Goal: Task Accomplishment & Management: Complete application form

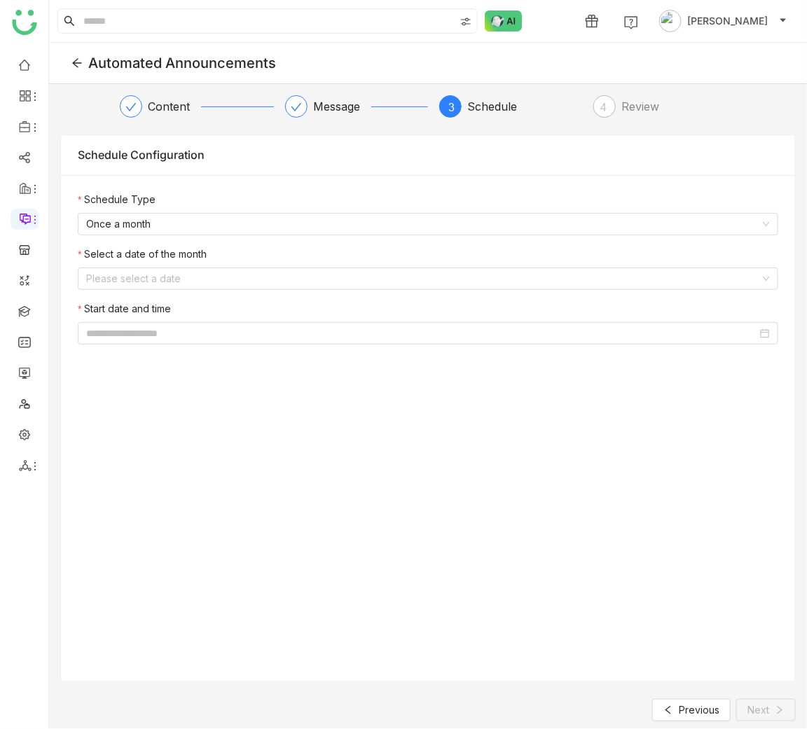
click at [298, 272] on input at bounding box center [423, 278] width 674 height 21
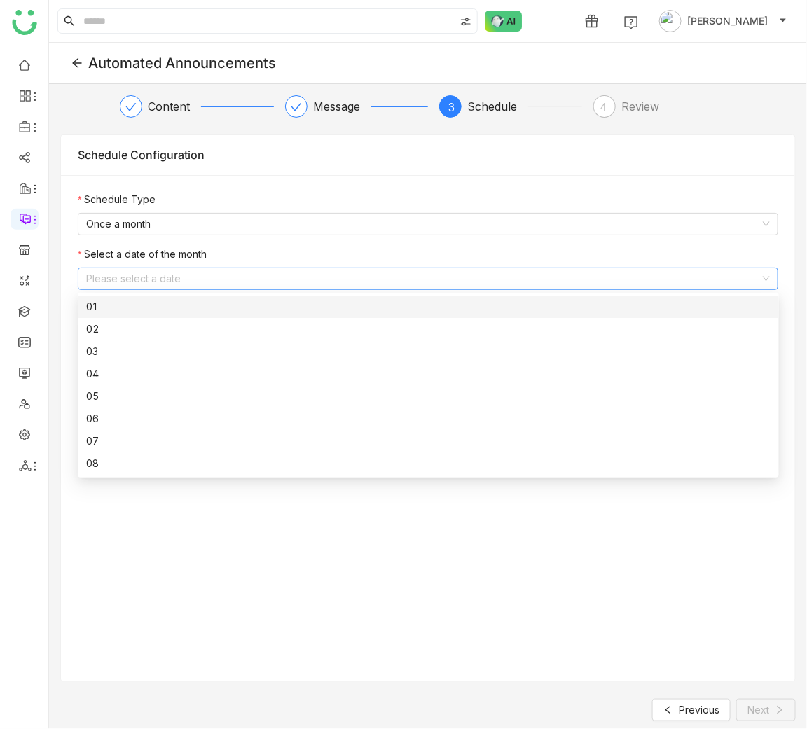
click at [268, 303] on div "01" at bounding box center [428, 306] width 684 height 15
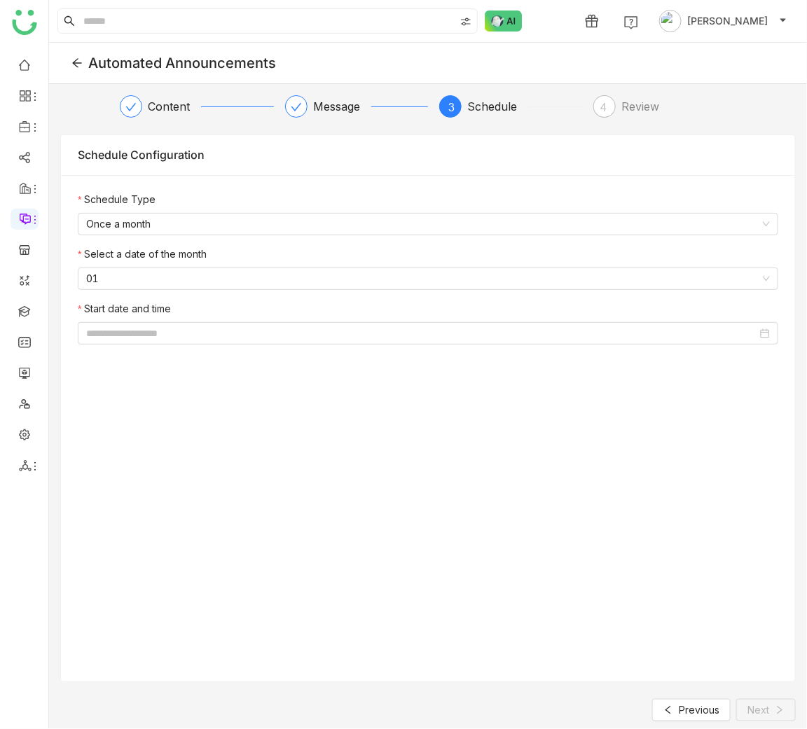
click at [257, 347] on div "Schedule Type Once a month Select a date of the month 01 Start date and time" at bounding box center [428, 273] width 734 height 197
click at [253, 337] on input at bounding box center [421, 333] width 671 height 15
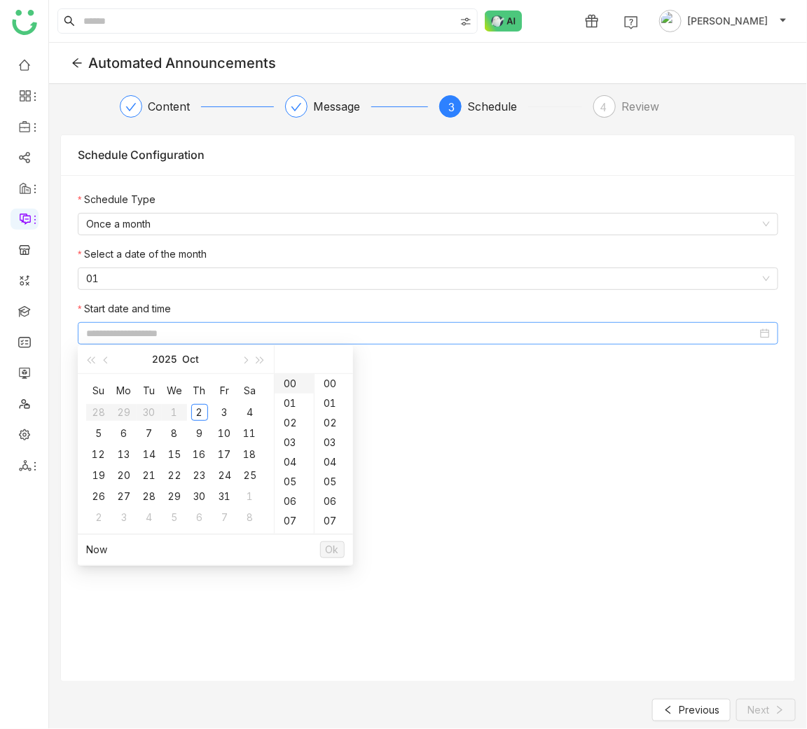
click at [290, 388] on div "00" at bounding box center [293, 384] width 39 height 20
type input "**********"
click at [322, 549] on button "Ok" at bounding box center [332, 549] width 25 height 17
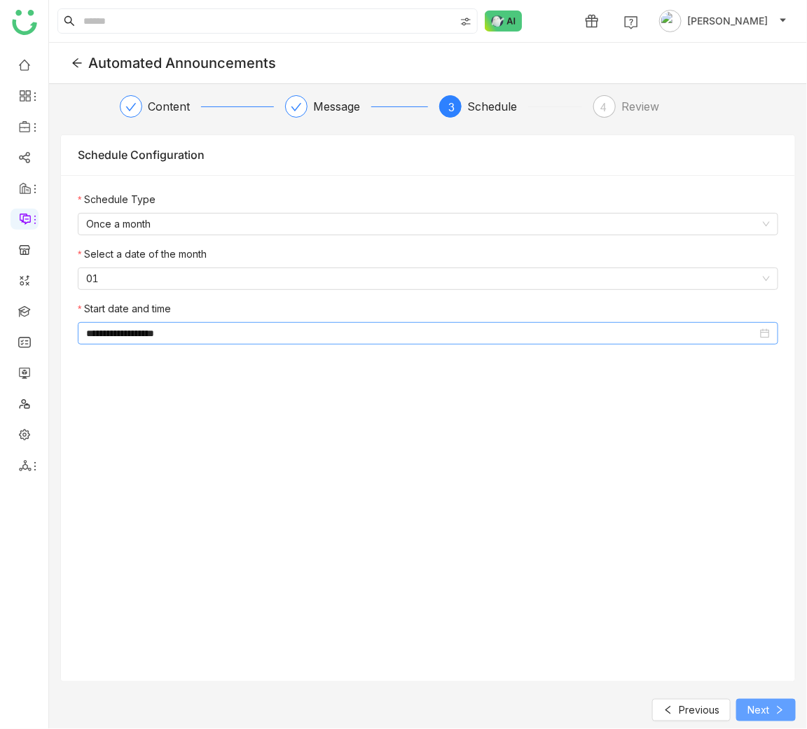
click at [768, 699] on button "Next" at bounding box center [766, 710] width 60 height 22
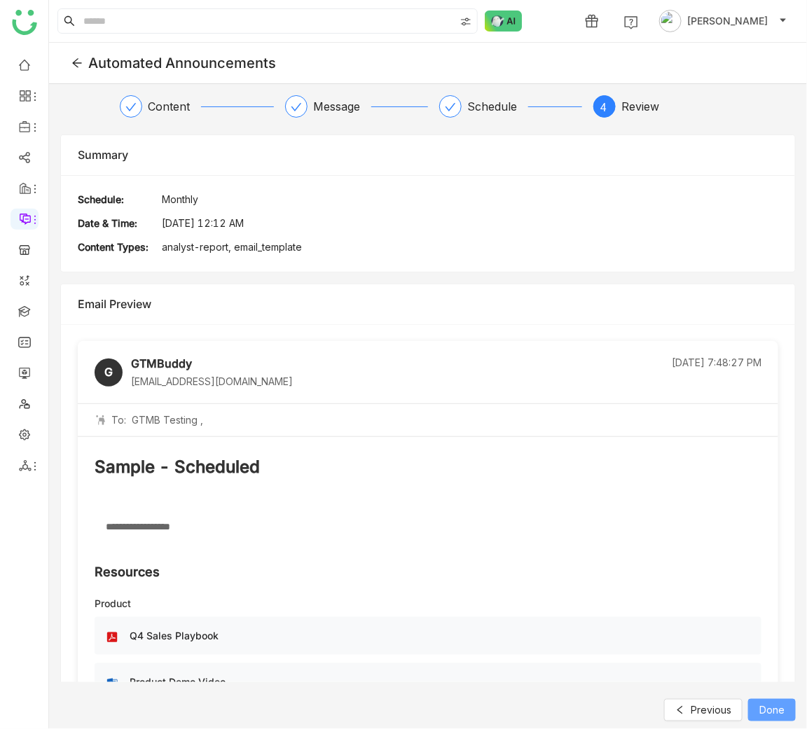
click at [784, 716] on span "Done" at bounding box center [771, 709] width 25 height 15
click at [783, 716] on span "Done" at bounding box center [771, 709] width 25 height 15
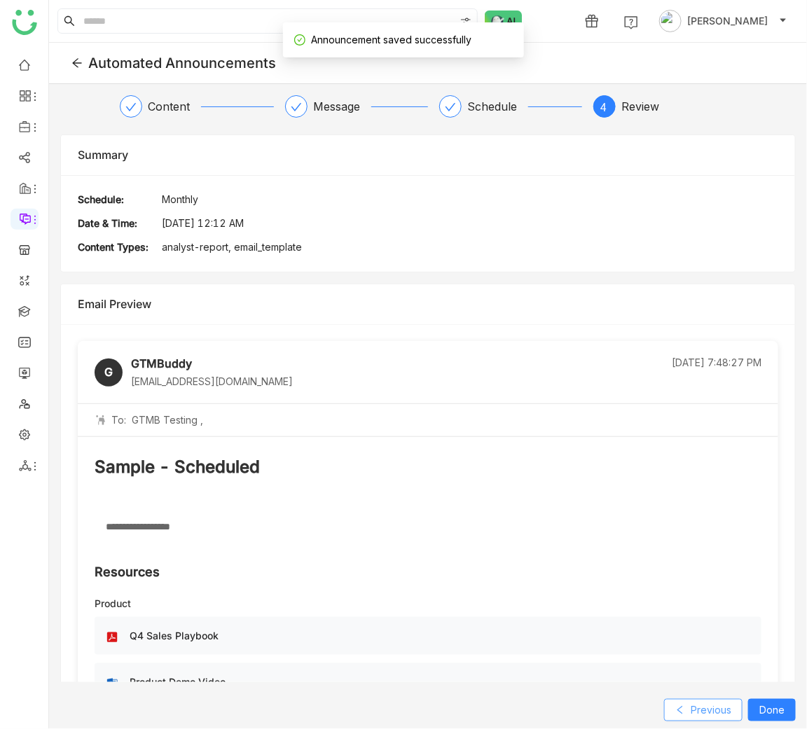
click at [721, 718] on button "Previous" at bounding box center [703, 710] width 78 height 22
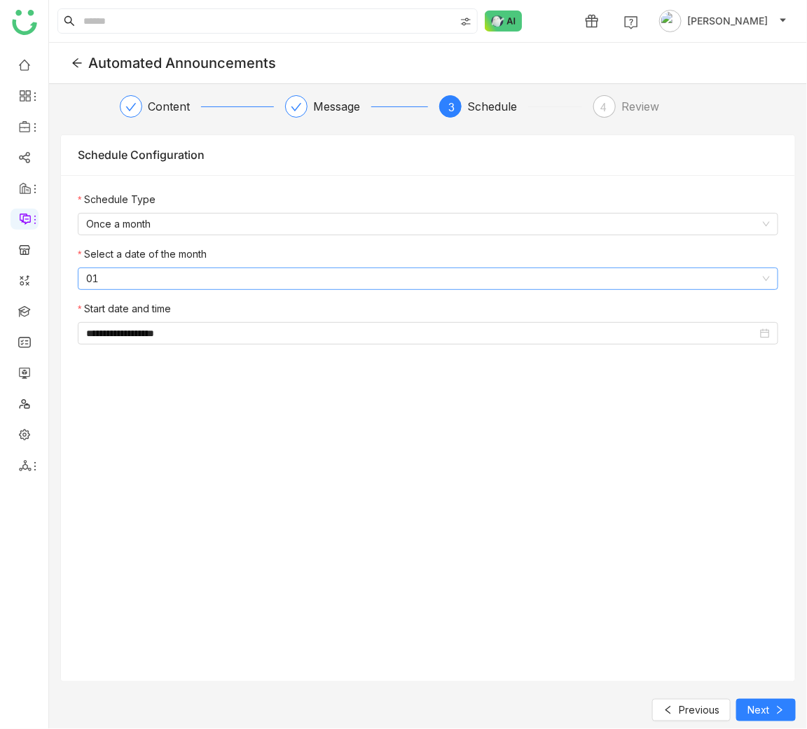
click at [611, 279] on nz-select-item "01" at bounding box center [427, 278] width 683 height 21
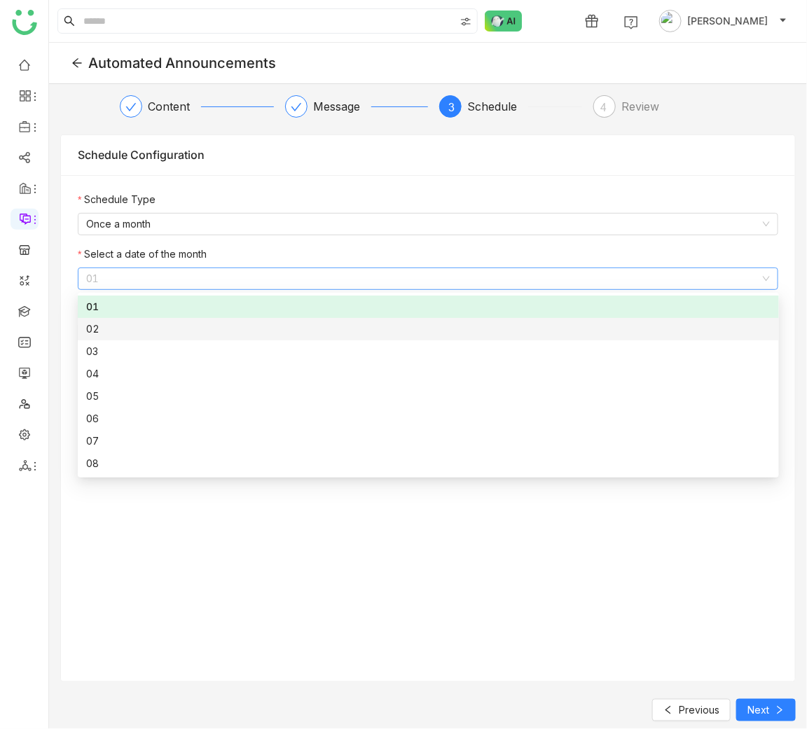
click at [604, 318] on div "01 02 03 04 05 06 07 08 09 10 11 12 13 14 15 16" at bounding box center [428, 474] width 701 height 358
click at [604, 319] on nz-option-item "02" at bounding box center [428, 329] width 701 height 22
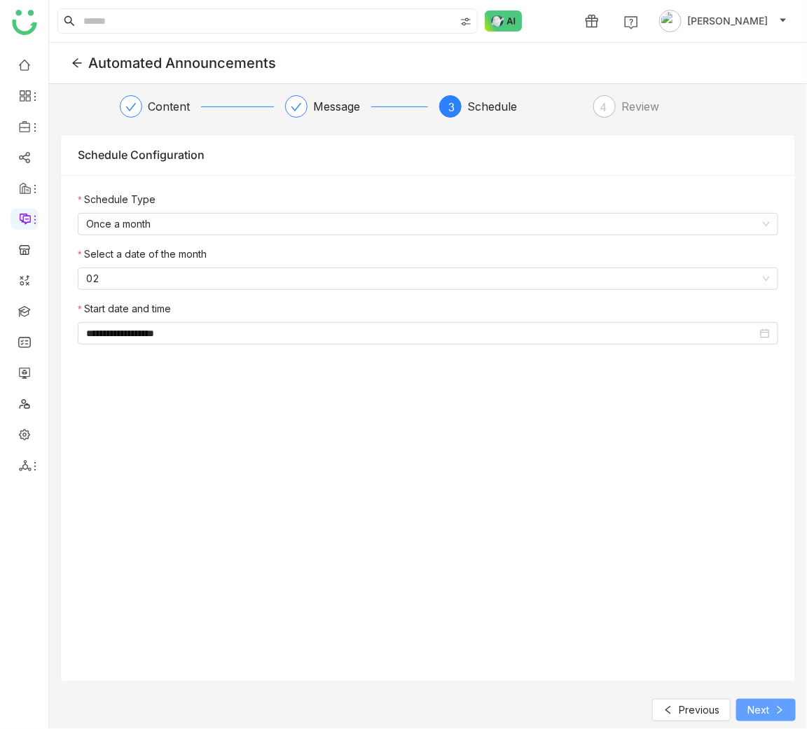
click at [767, 704] on span "Next" at bounding box center [758, 709] width 22 height 15
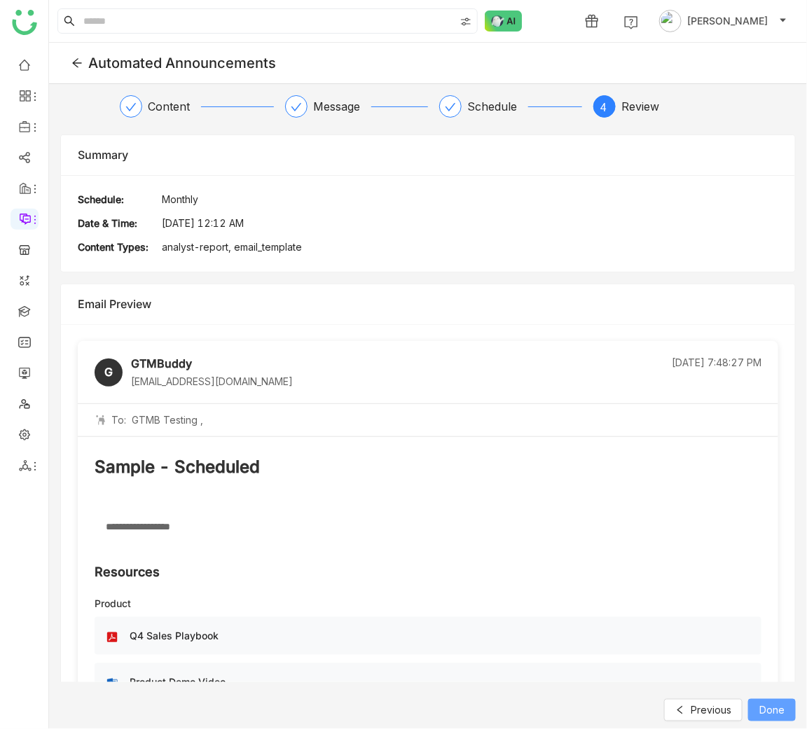
click at [767, 704] on span "Done" at bounding box center [771, 709] width 25 height 15
click at [720, 697] on div "**********" at bounding box center [428, 427] width 758 height 686
click at [774, 716] on span "Done" at bounding box center [771, 709] width 25 height 15
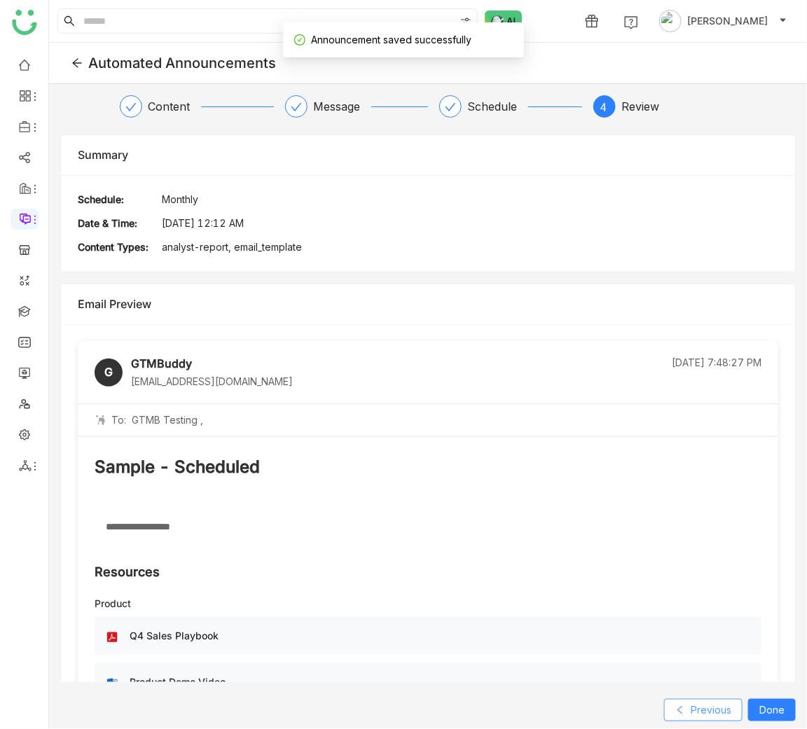
click at [731, 720] on button "Previous" at bounding box center [703, 710] width 78 height 22
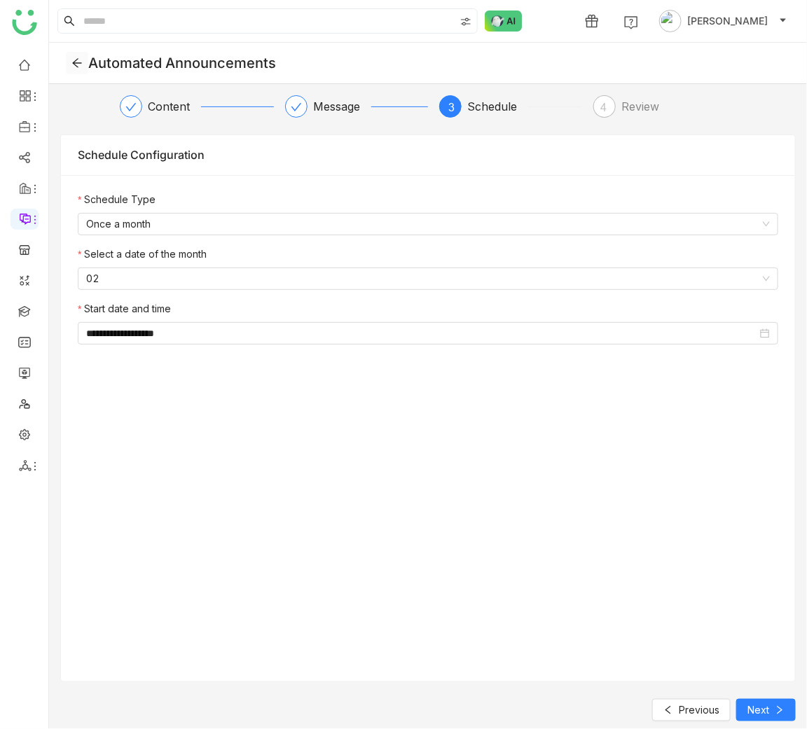
click at [78, 62] on icon at bounding box center [76, 63] width 9 height 9
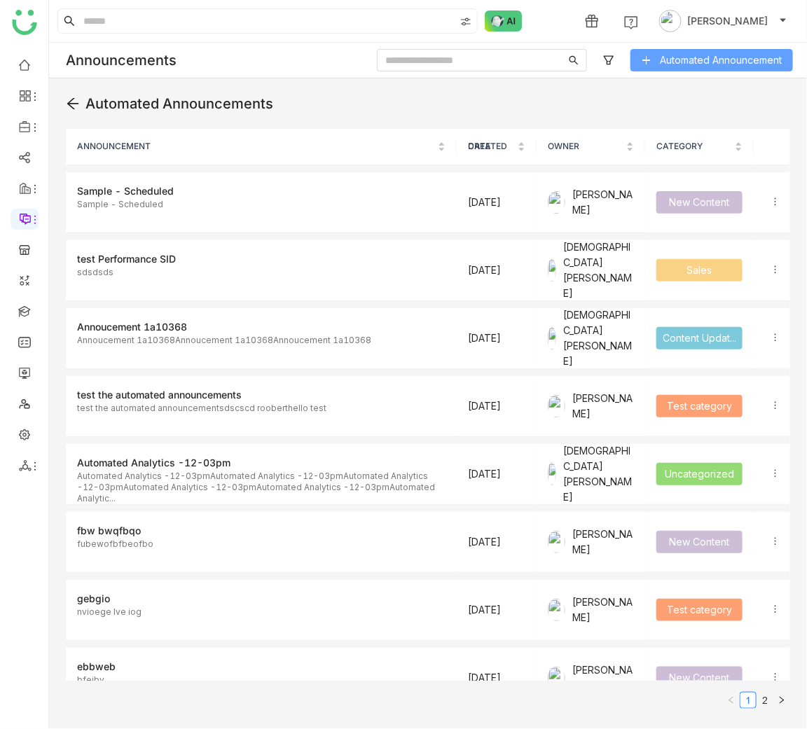
click at [667, 56] on span "Automated Announcement" at bounding box center [721, 60] width 122 height 15
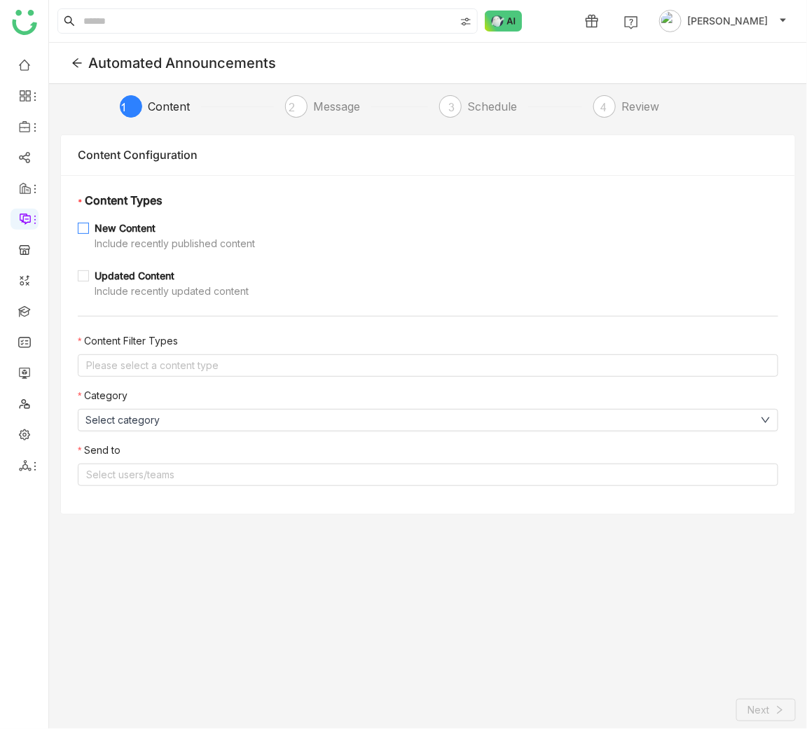
click at [106, 227] on div "New Content" at bounding box center [175, 228] width 160 height 15
click at [144, 270] on div "Updated Content" at bounding box center [172, 275] width 154 height 15
click at [160, 357] on nz-select-top-control "Please select a content type" at bounding box center [428, 365] width 700 height 22
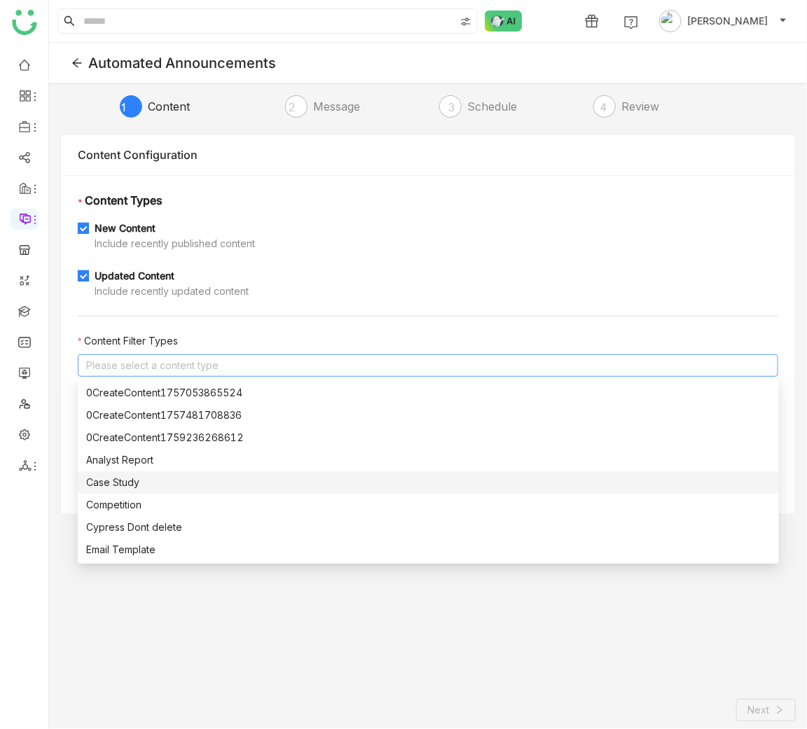
click at [127, 482] on div "Case Study" at bounding box center [428, 482] width 684 height 15
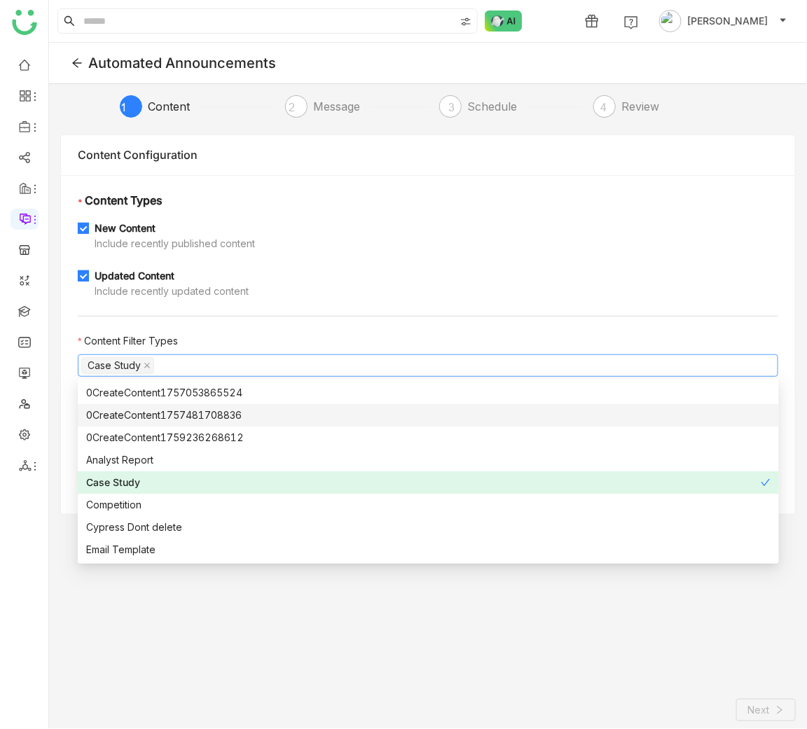
click at [51, 406] on div "1 Content 2 Message 3 Schedule 4 Review Content Configuration * Content Types N…" at bounding box center [428, 427] width 758 height 686
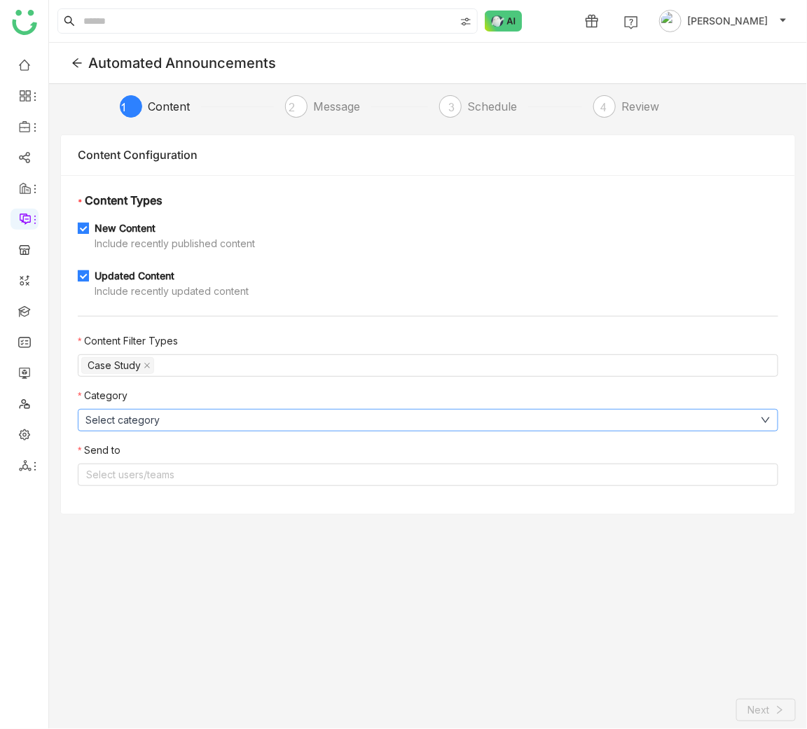
click at [95, 431] on button "Select category" at bounding box center [428, 420] width 700 height 22
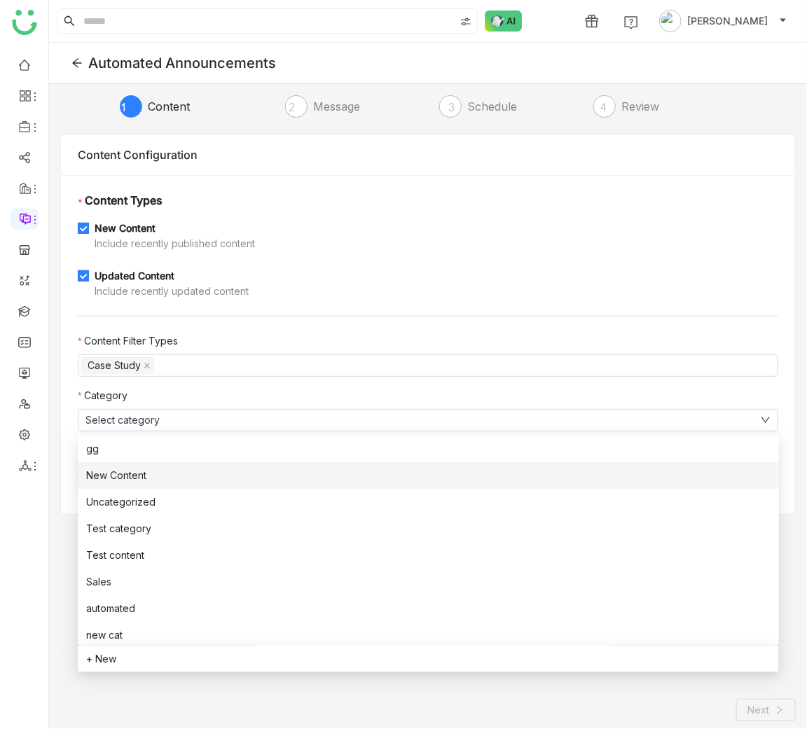
click at [133, 482] on span "New Content" at bounding box center [116, 475] width 60 height 15
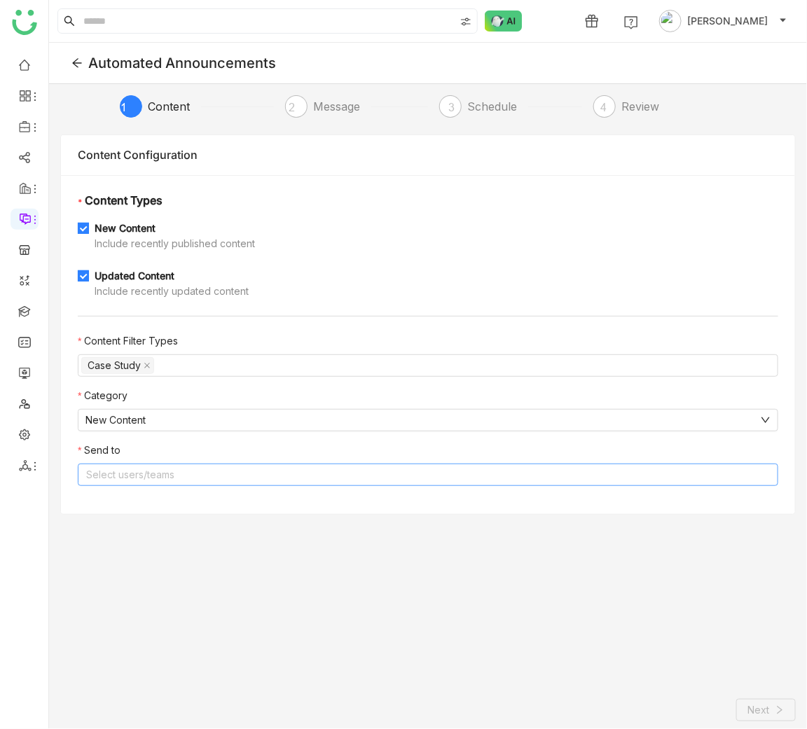
click at [114, 480] on nz-select-top-control "Select users/teams" at bounding box center [428, 474] width 700 height 22
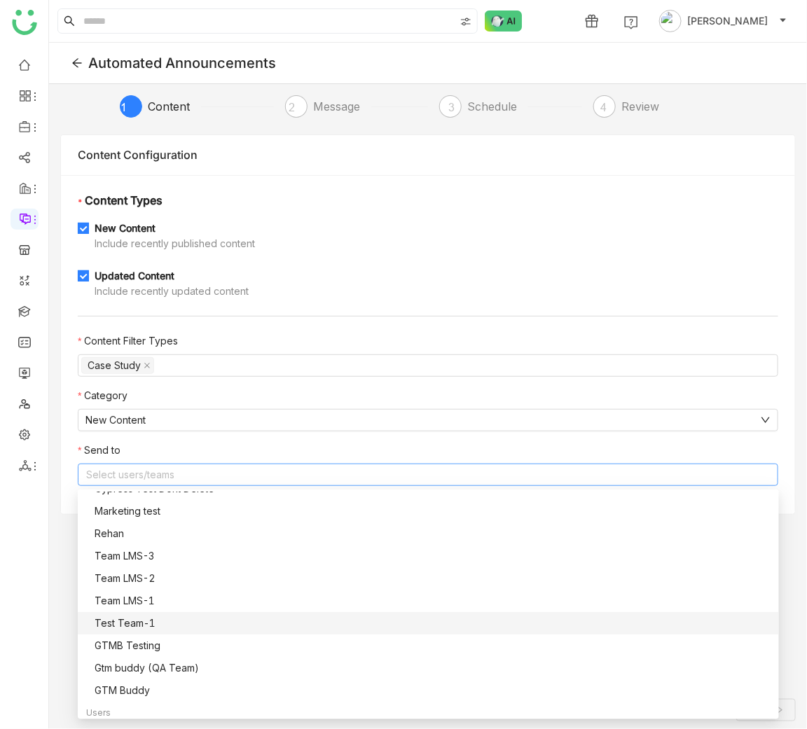
scroll to position [44, 0]
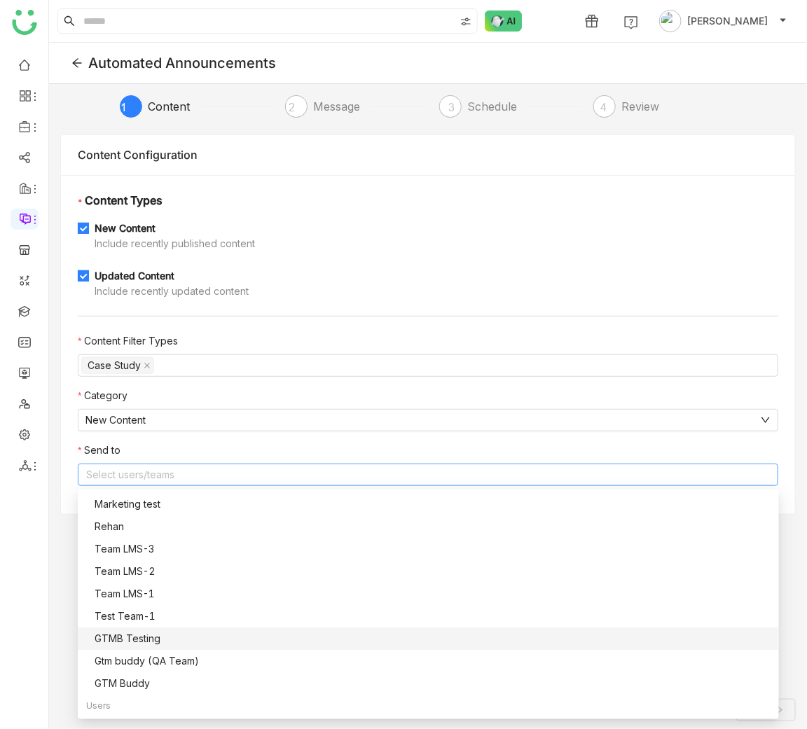
click at [153, 633] on div "GTMB Testing" at bounding box center [433, 638] width 676 height 15
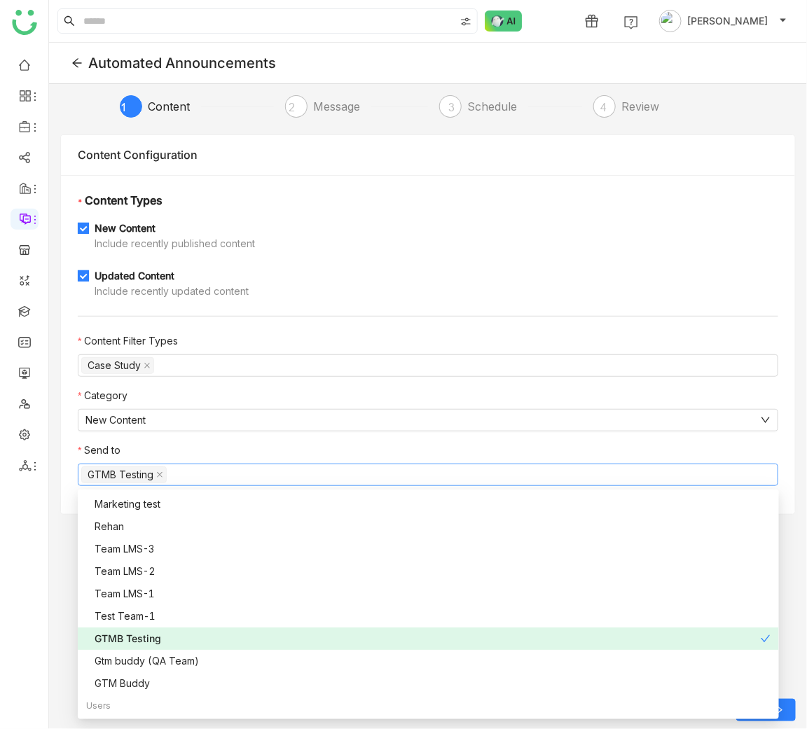
click at [751, 639] on div "GTMB Testing" at bounding box center [428, 638] width 666 height 15
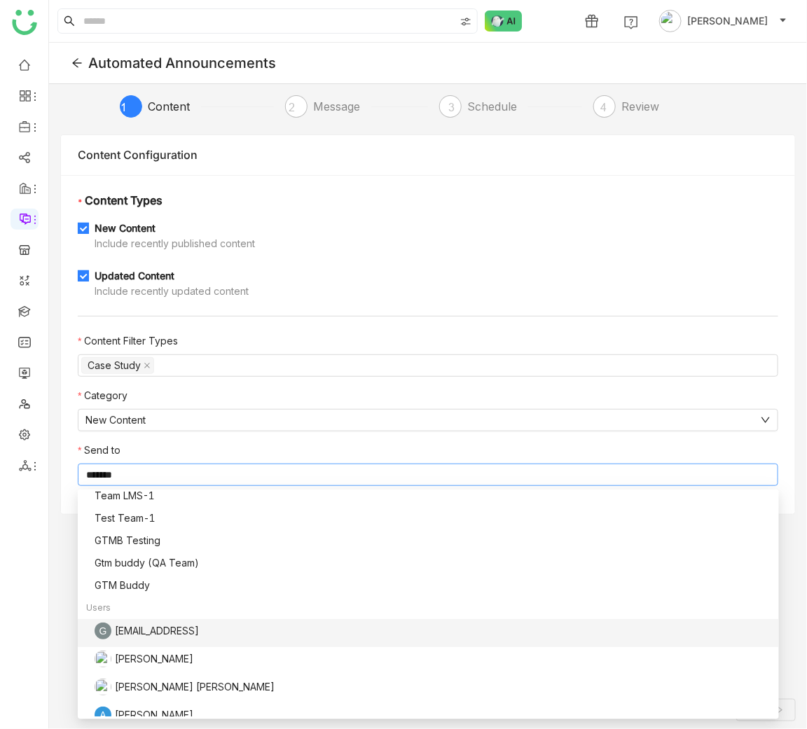
scroll to position [0, 0]
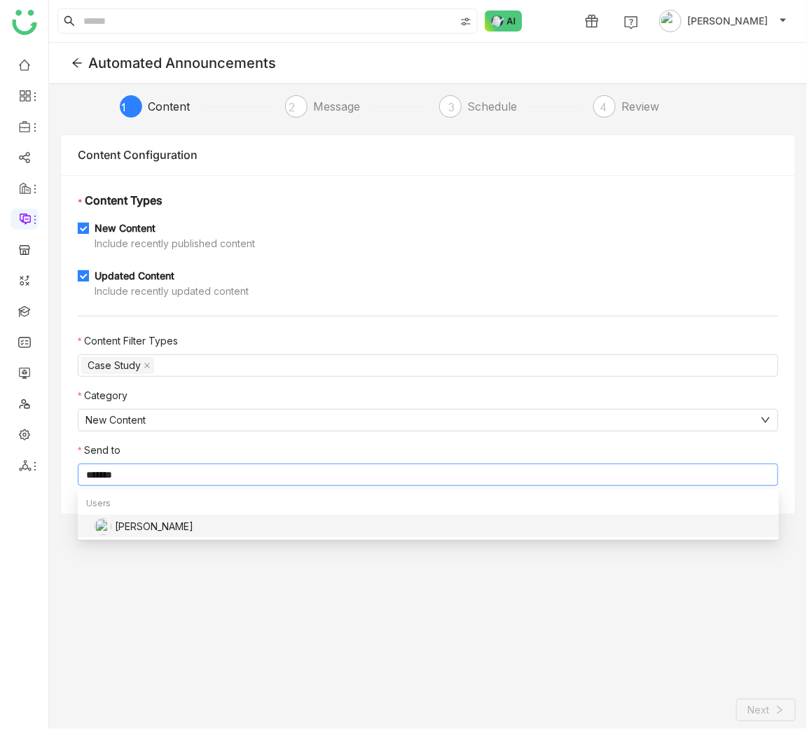
type input "*******"
click at [529, 536] on div "[PERSON_NAME]" at bounding box center [433, 528] width 676 height 21
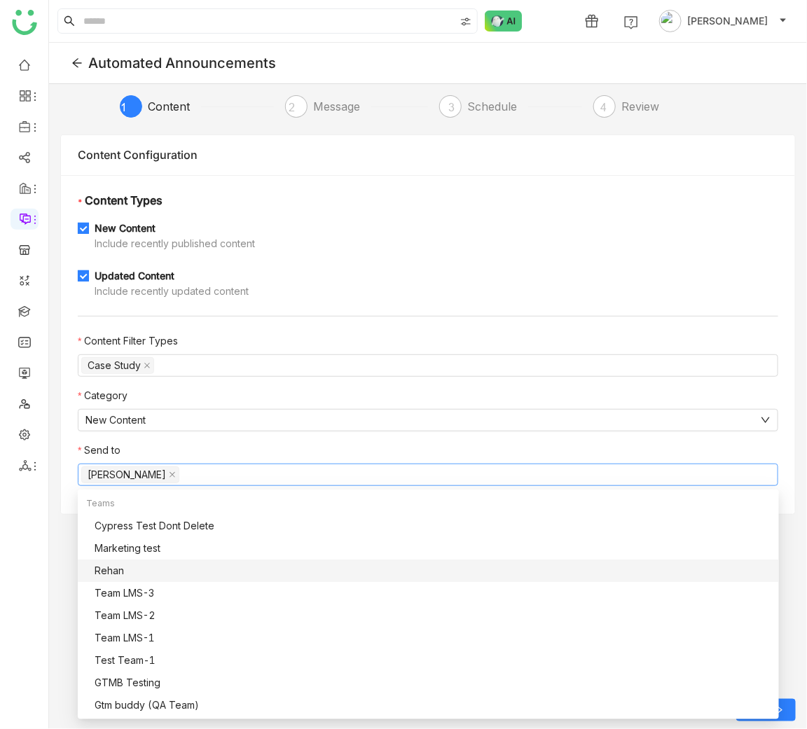
click at [537, 578] on nz-option-item "Rehan" at bounding box center [428, 570] width 701 height 22
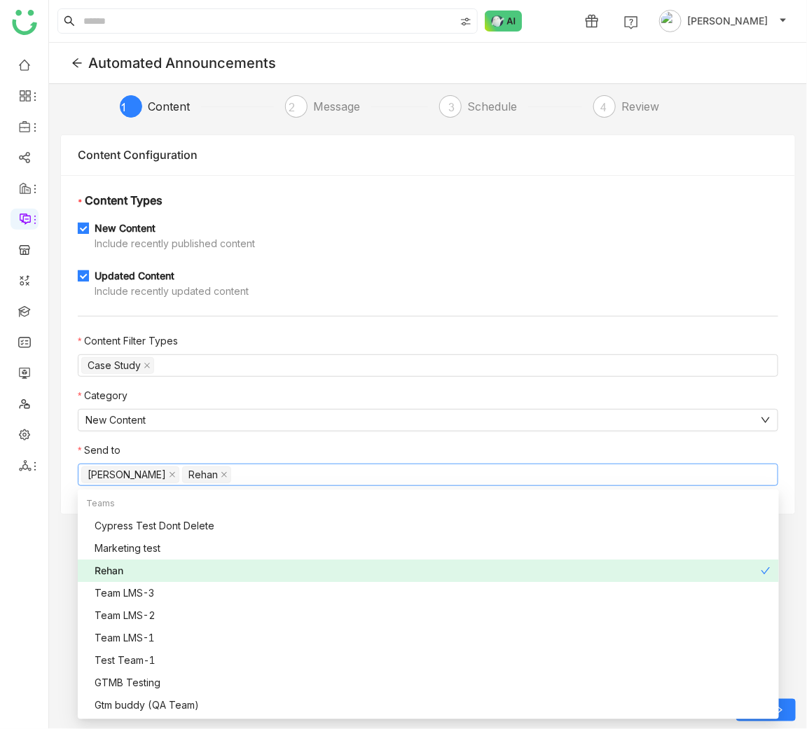
click at [713, 564] on div "Rehan" at bounding box center [428, 570] width 666 height 15
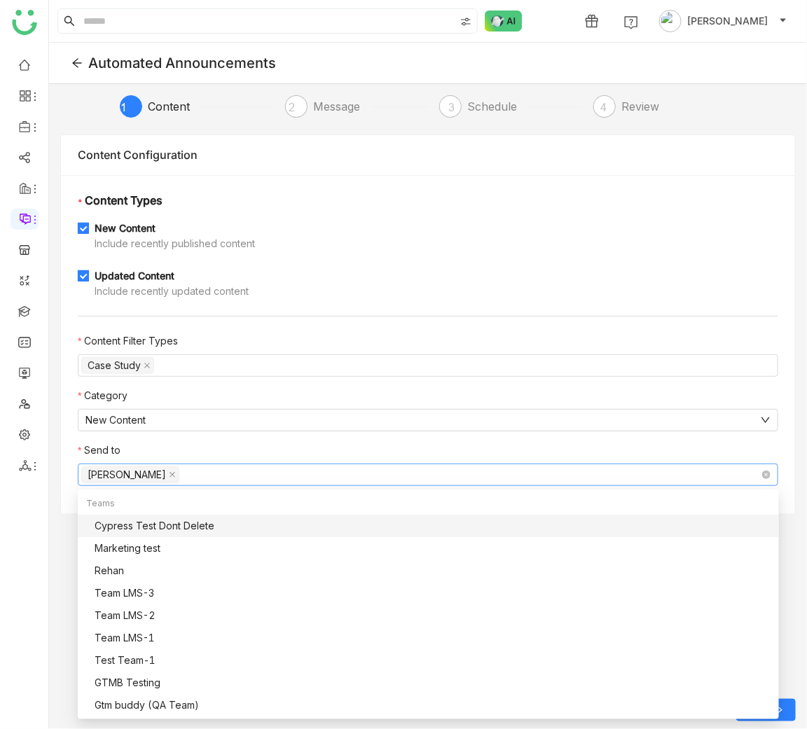
click at [691, 468] on nz-select-top-control "[PERSON_NAME]" at bounding box center [428, 474] width 700 height 22
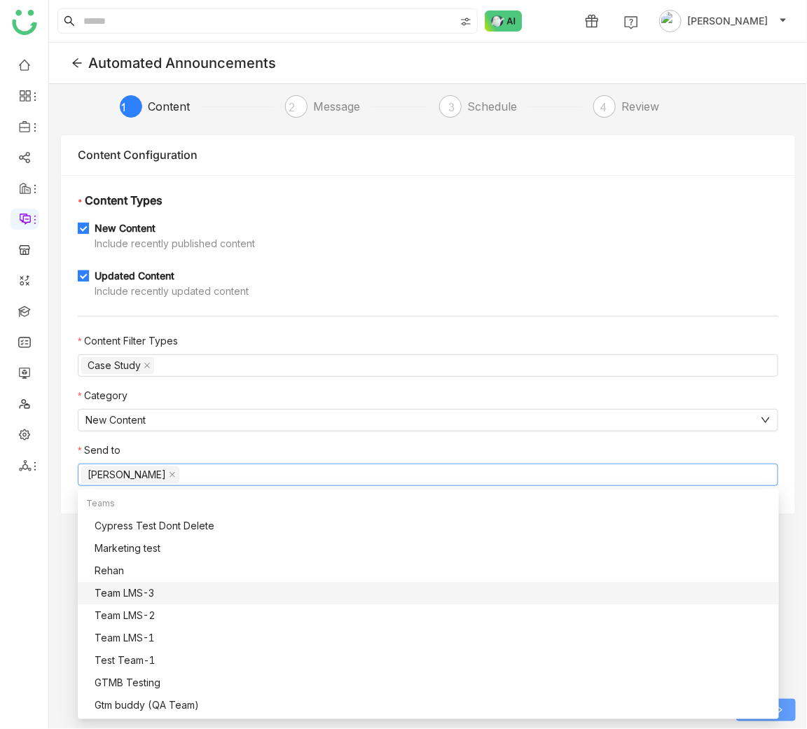
click at [785, 708] on button "Next" at bounding box center [766, 710] width 60 height 22
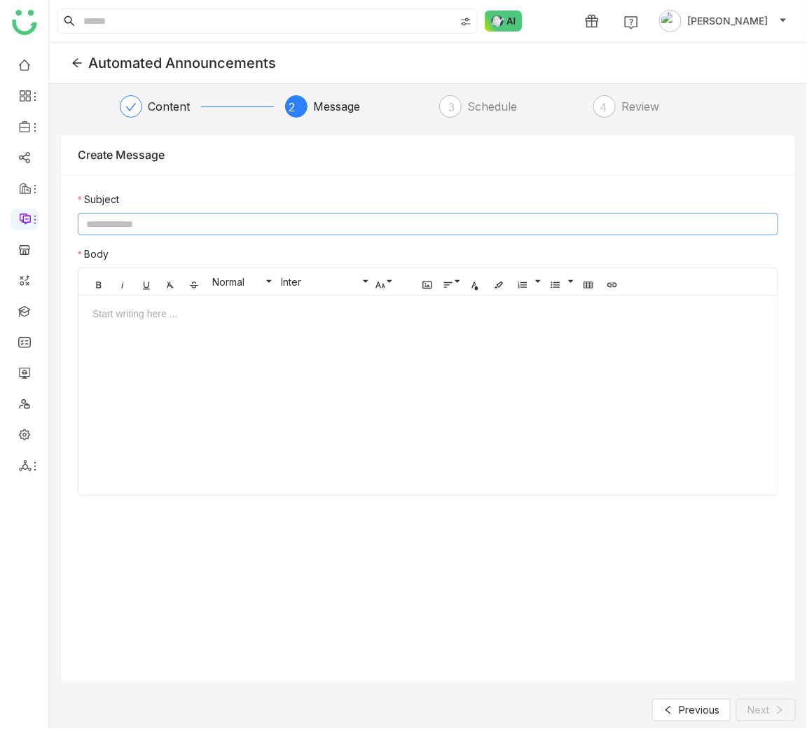
click at [340, 221] on input at bounding box center [428, 224] width 700 height 22
type input "**********"
click at [774, 700] on button "Next" at bounding box center [766, 710] width 60 height 22
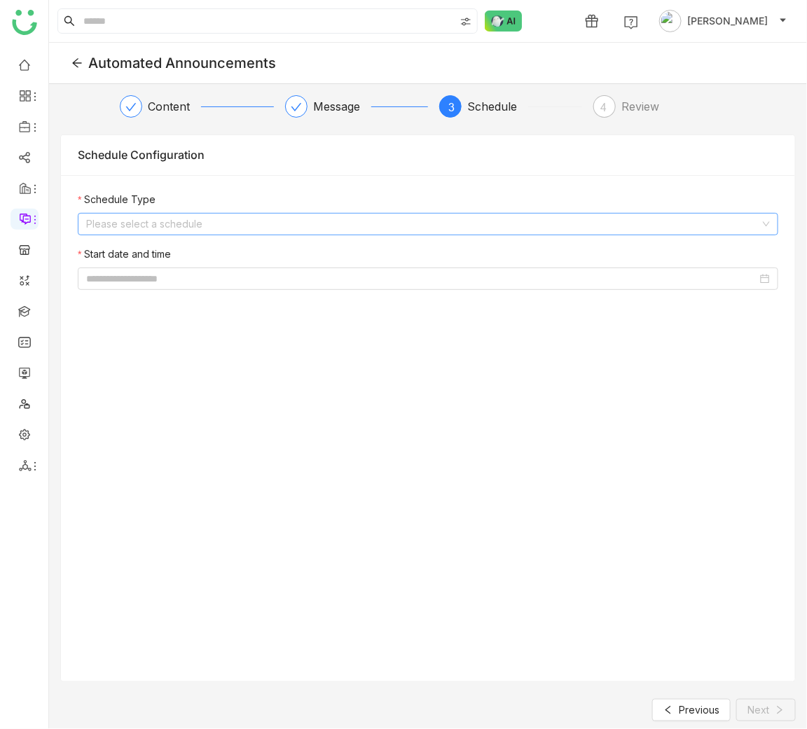
click at [525, 220] on input at bounding box center [423, 224] width 674 height 21
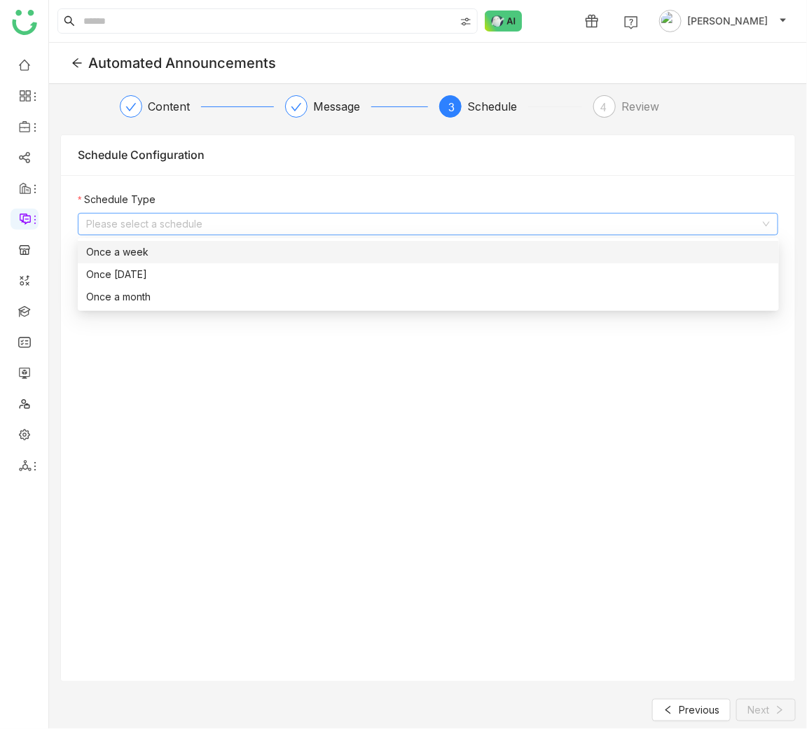
click at [490, 260] on nz-option-item "Once a week" at bounding box center [428, 252] width 701 height 22
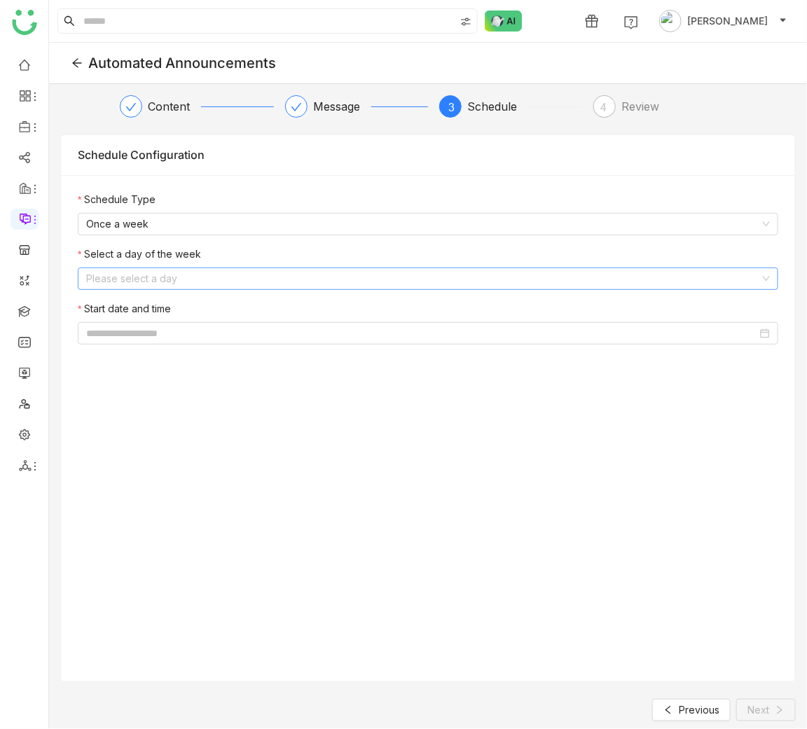
click at [257, 280] on input at bounding box center [423, 278] width 674 height 21
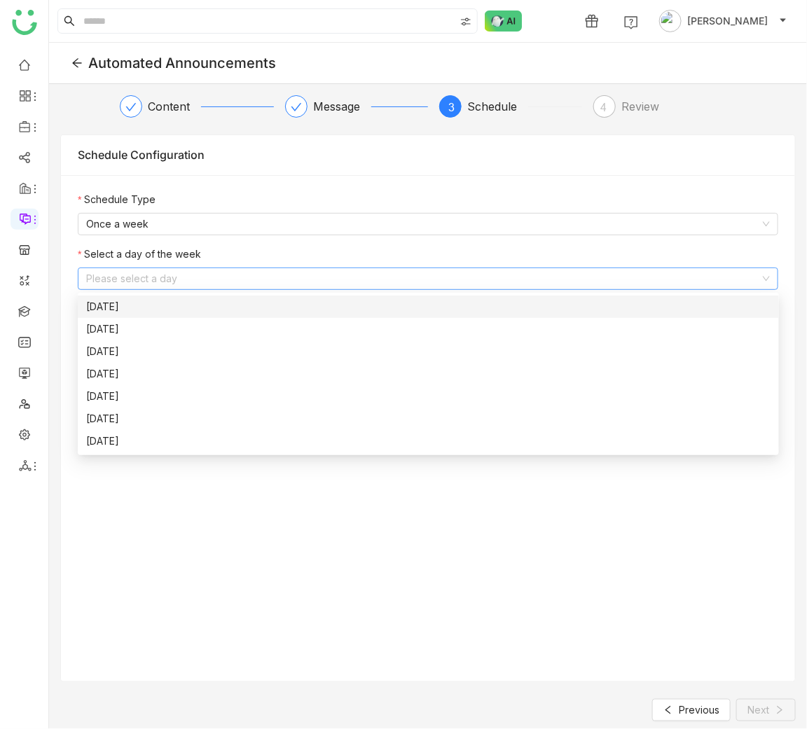
click at [239, 309] on div "[DATE]" at bounding box center [428, 306] width 684 height 15
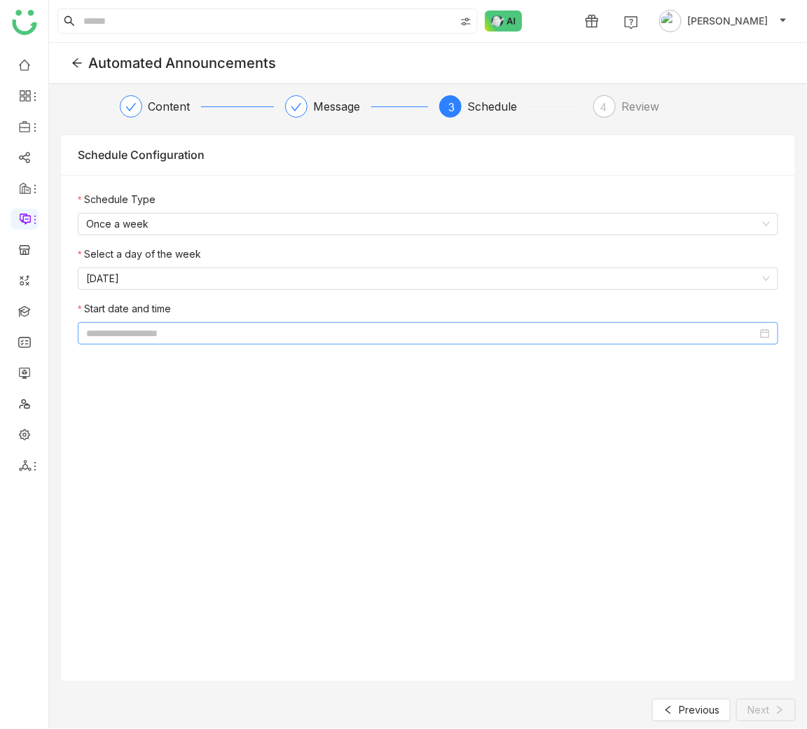
click at [137, 330] on input at bounding box center [421, 333] width 671 height 15
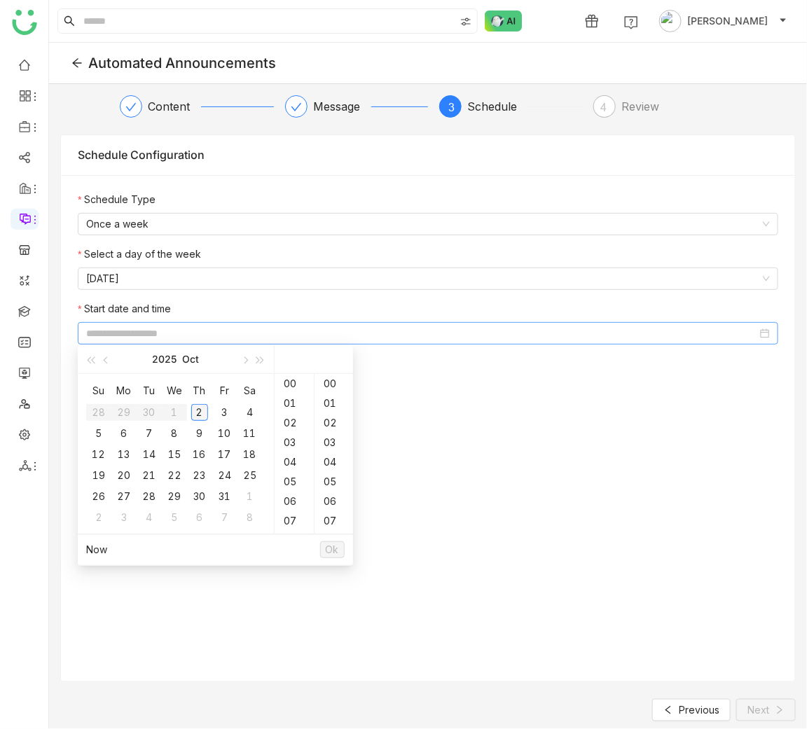
click at [204, 410] on div "2" at bounding box center [199, 412] width 17 height 17
click at [288, 386] on div "17" at bounding box center [293, 384] width 39 height 20
click at [334, 487] on div "35" at bounding box center [333, 487] width 39 height 20
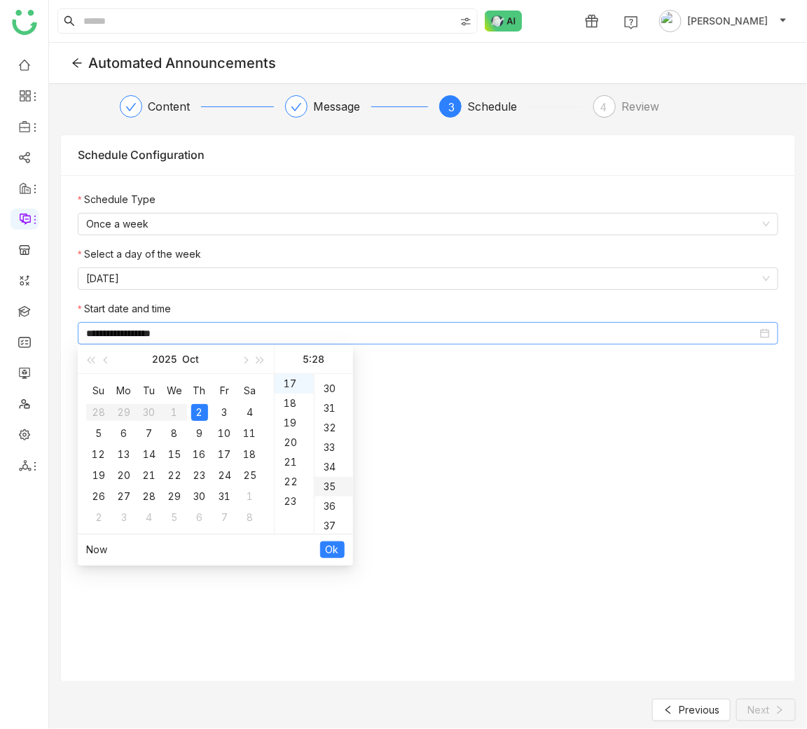
type input "**********"
click at [341, 553] on button "Ok" at bounding box center [332, 549] width 25 height 17
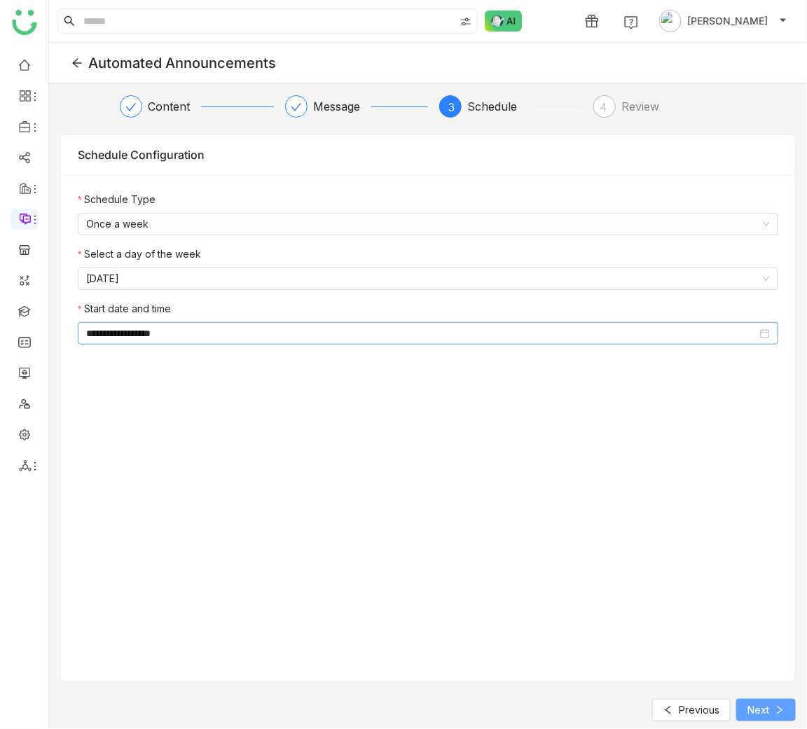
click at [767, 713] on span "Next" at bounding box center [758, 709] width 22 height 15
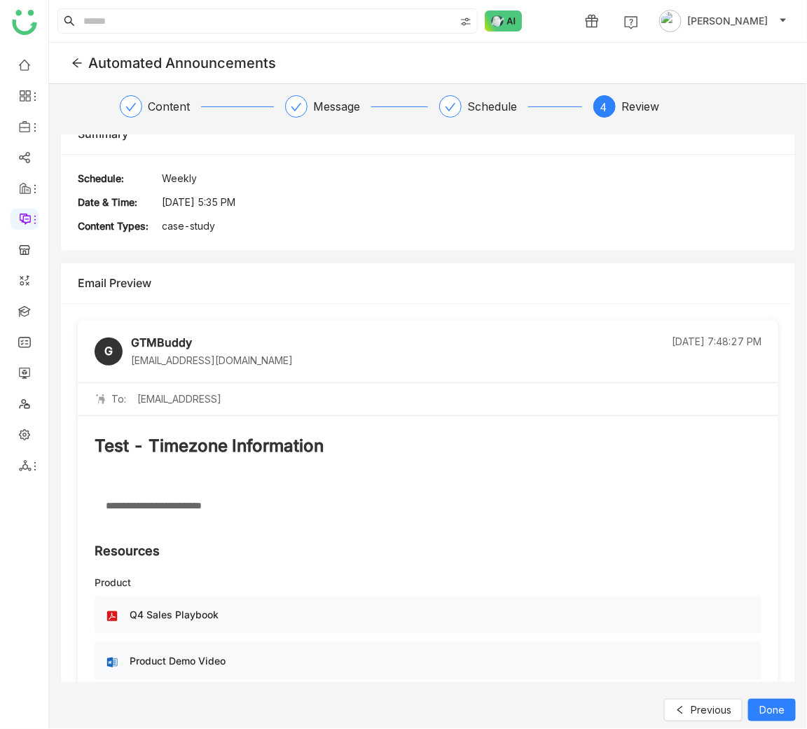
scroll to position [0, 0]
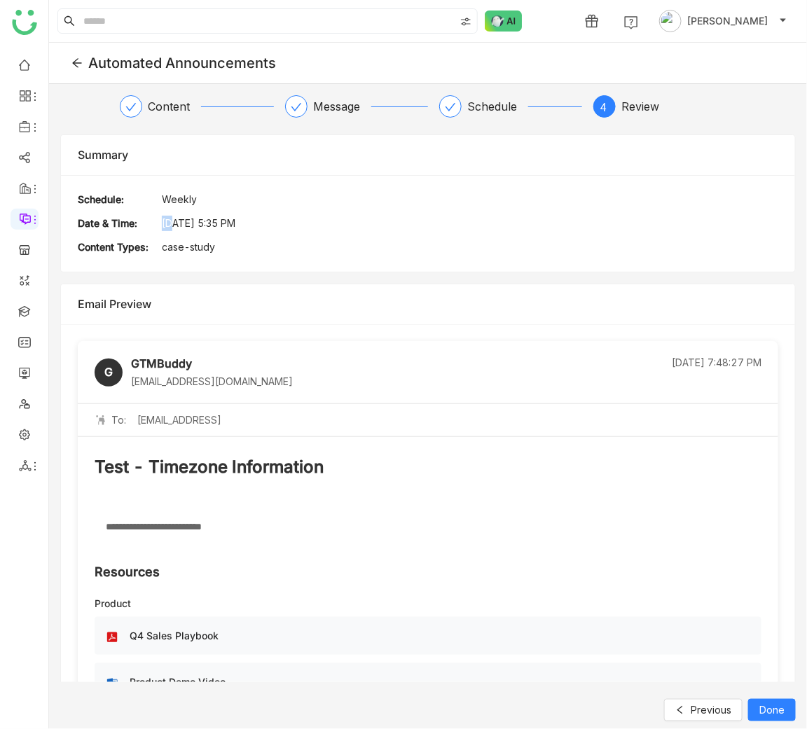
drag, startPoint x: 171, startPoint y: 221, endPoint x: 162, endPoint y: 221, distance: 8.4
click at [162, 221] on div "[DATE] 5:35 PM" at bounding box center [470, 223] width 616 height 15
click at [768, 717] on span "Done" at bounding box center [771, 709] width 25 height 15
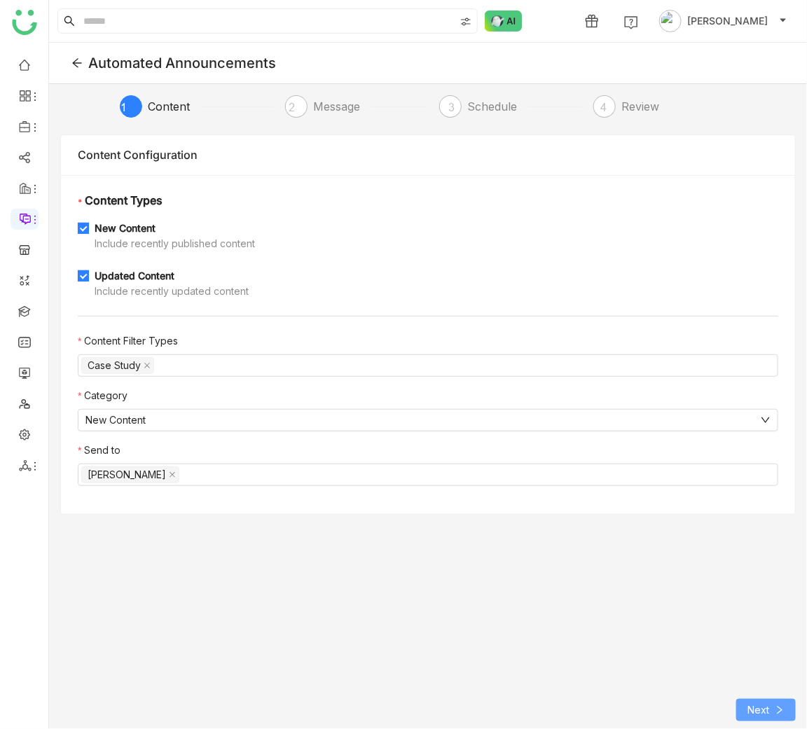
click at [774, 710] on icon at bounding box center [779, 710] width 10 height 10
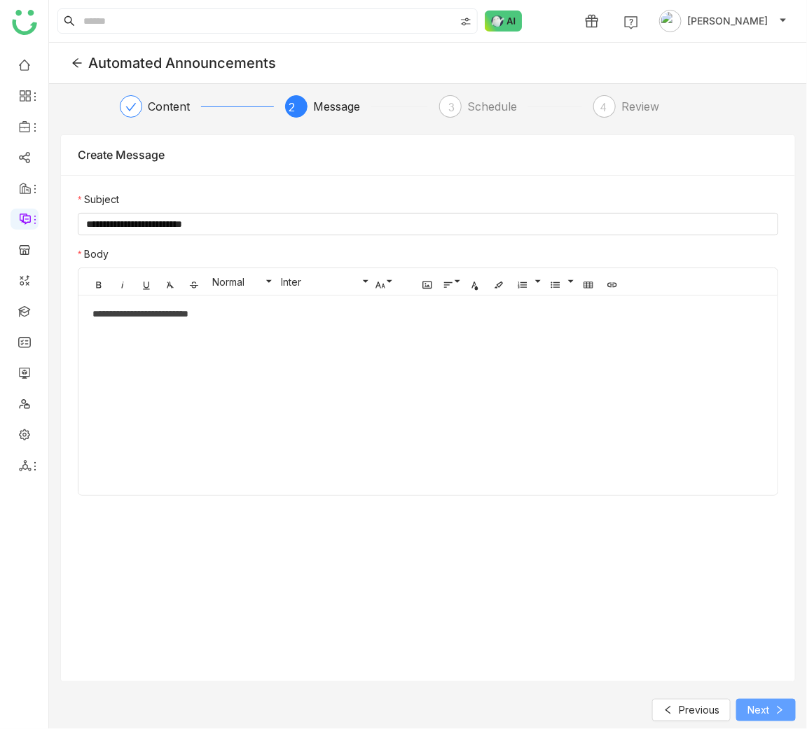
click at [774, 710] on icon at bounding box center [779, 710] width 10 height 10
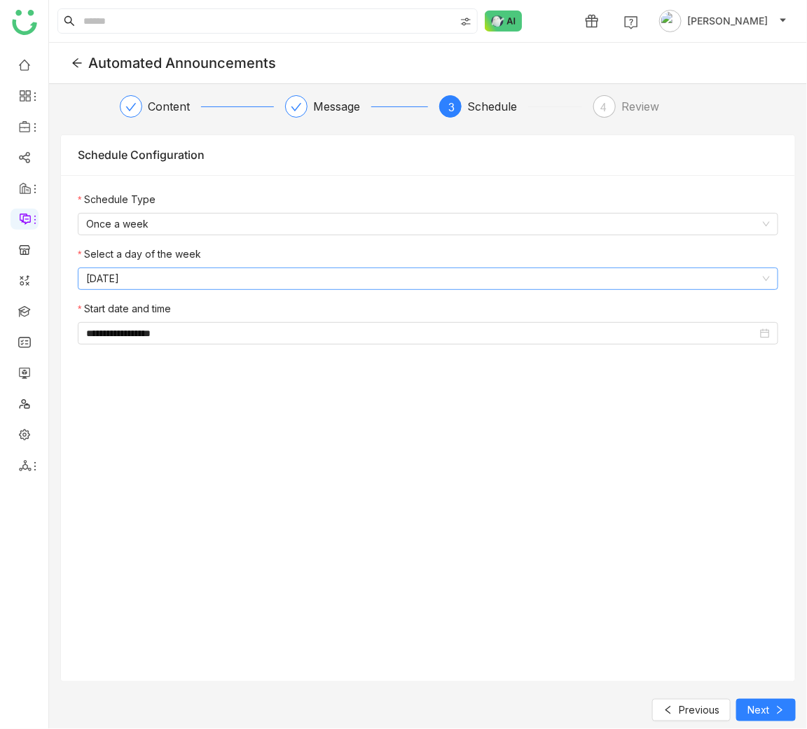
click at [235, 286] on nz-select-item "[DATE]" at bounding box center [427, 278] width 683 height 21
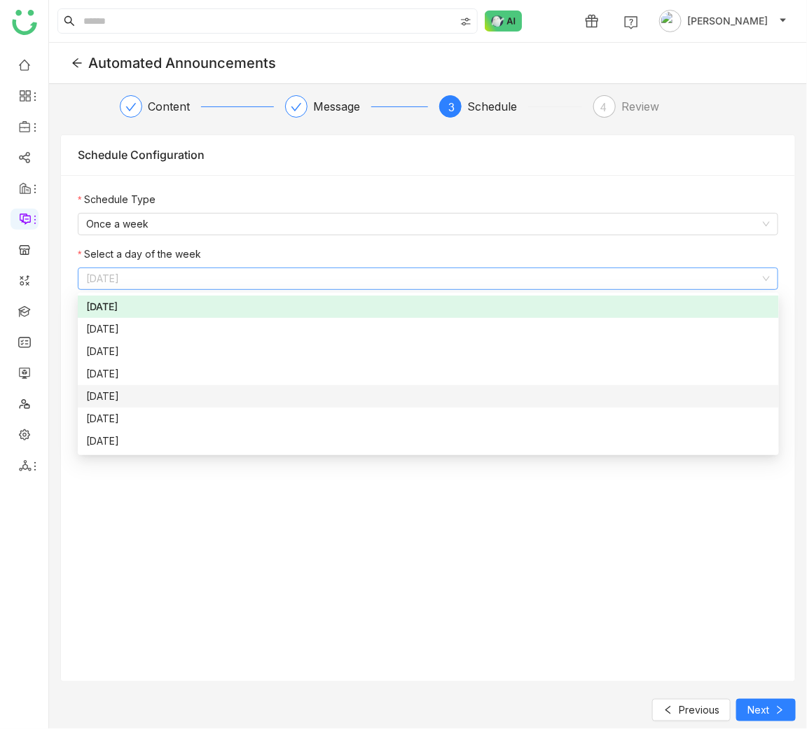
click at [204, 392] on div "[DATE]" at bounding box center [428, 396] width 684 height 15
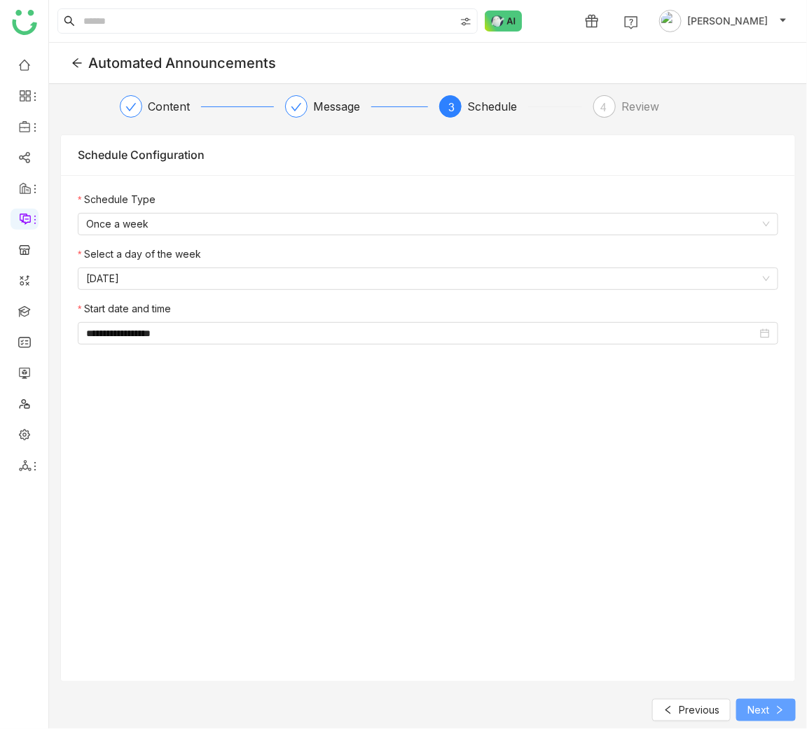
click at [751, 705] on span "Next" at bounding box center [758, 709] width 22 height 15
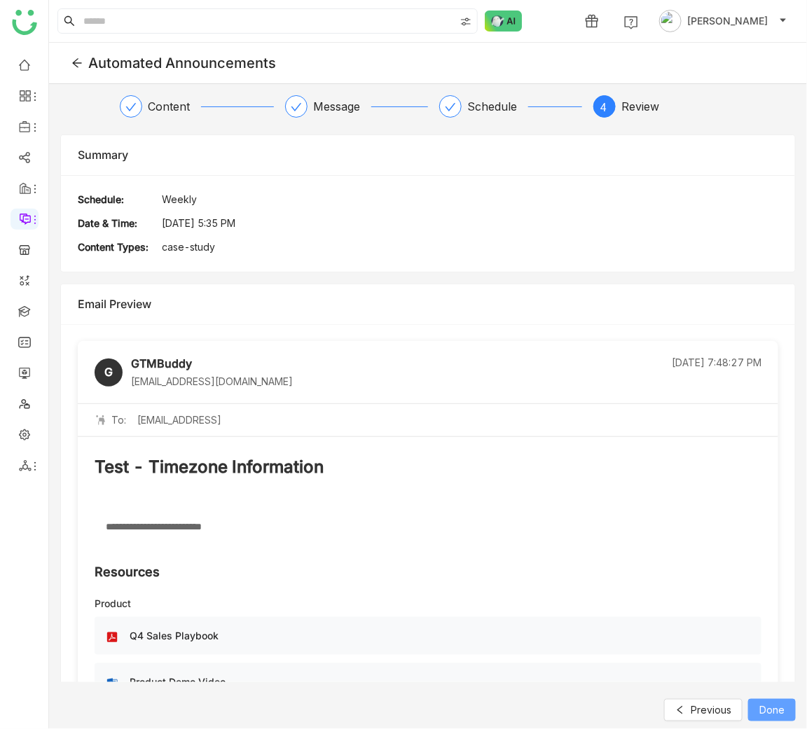
click at [769, 707] on span "Done" at bounding box center [771, 709] width 25 height 15
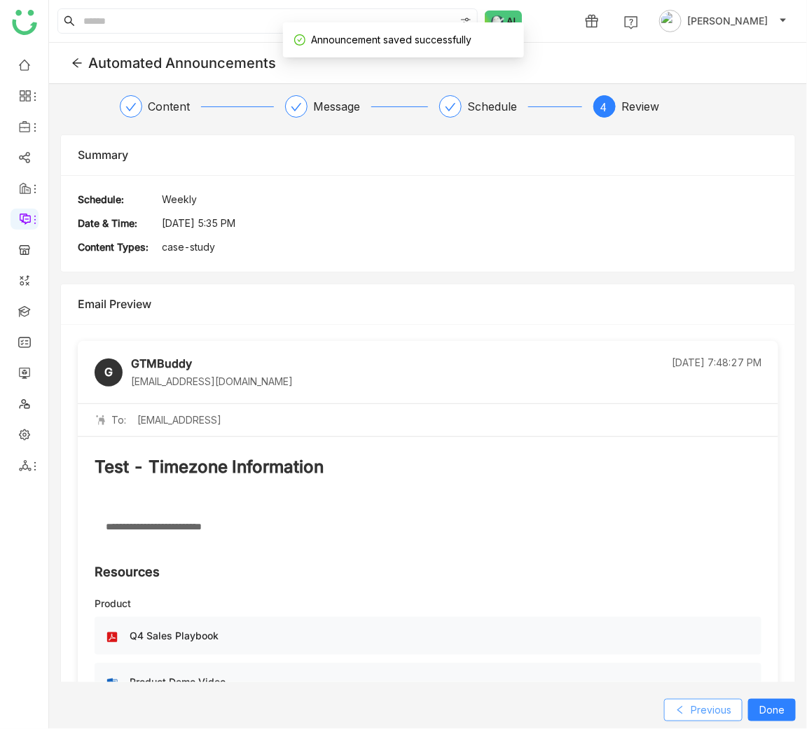
click at [697, 713] on span "Previous" at bounding box center [710, 709] width 41 height 15
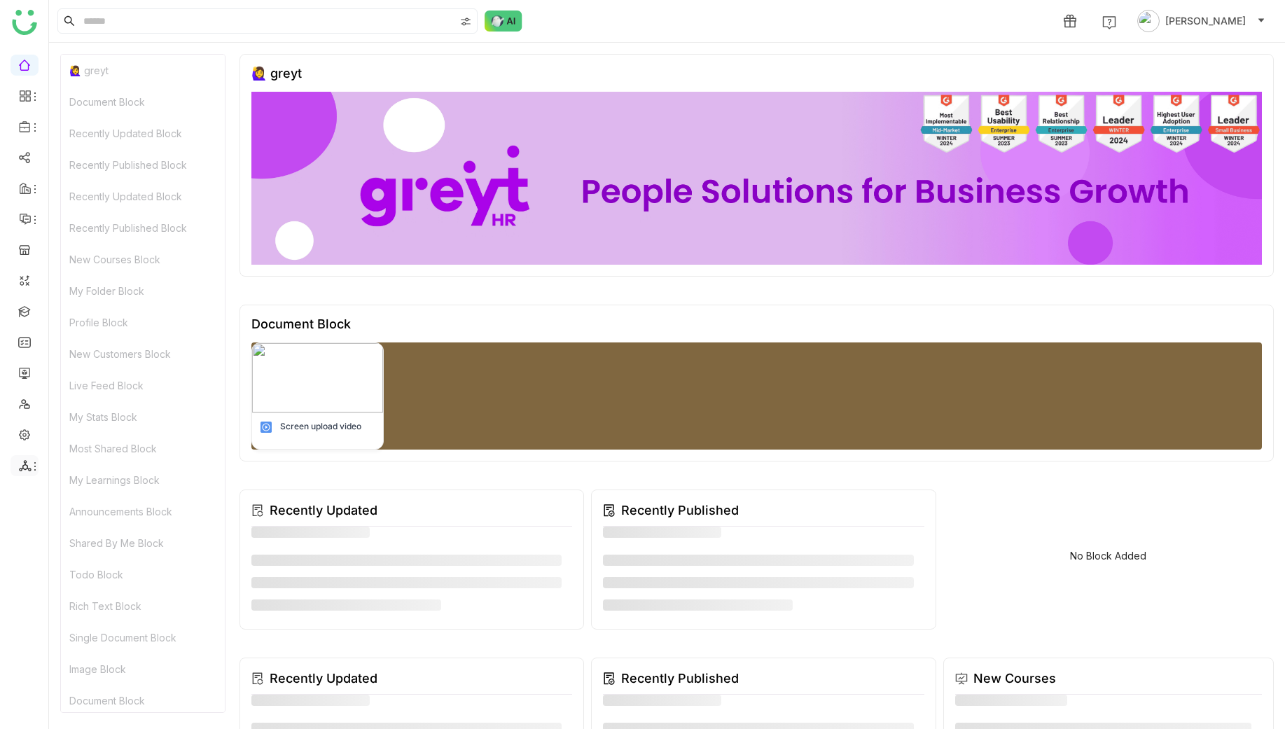
click at [27, 461] on icon at bounding box center [25, 465] width 13 height 13
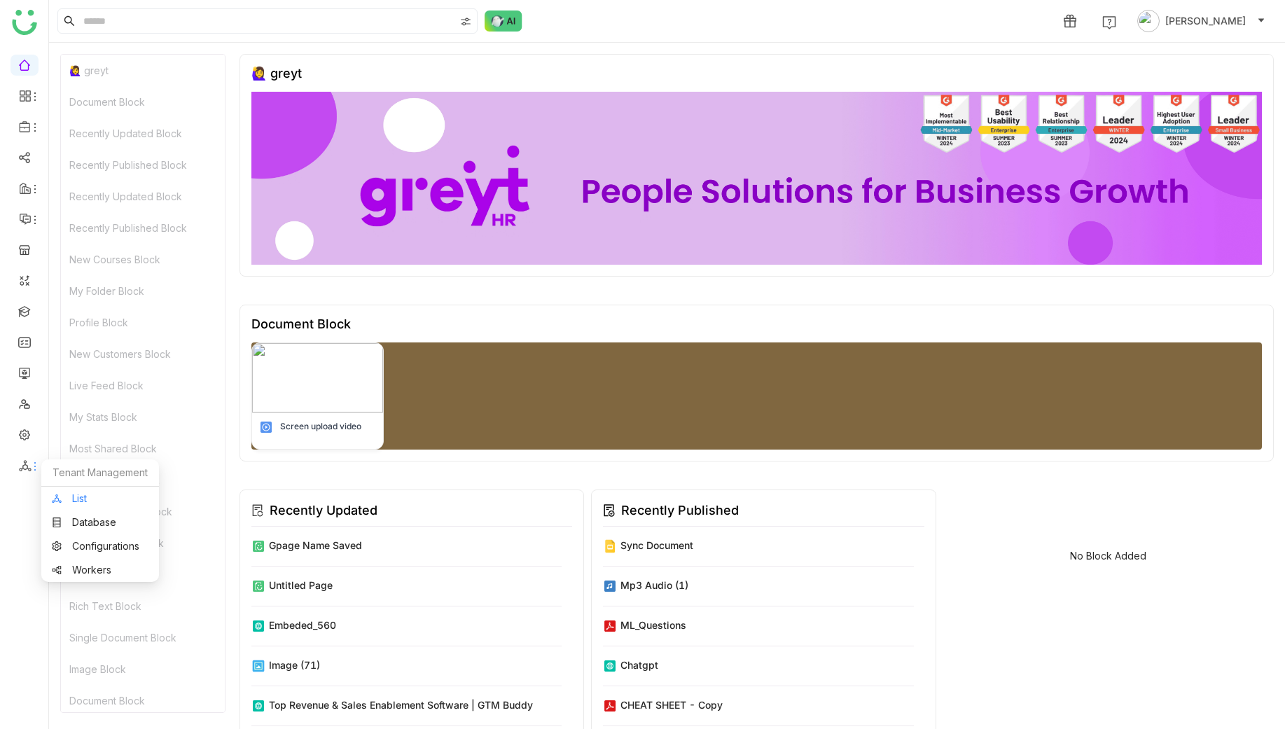
click at [82, 498] on link "List" at bounding box center [100, 499] width 97 height 10
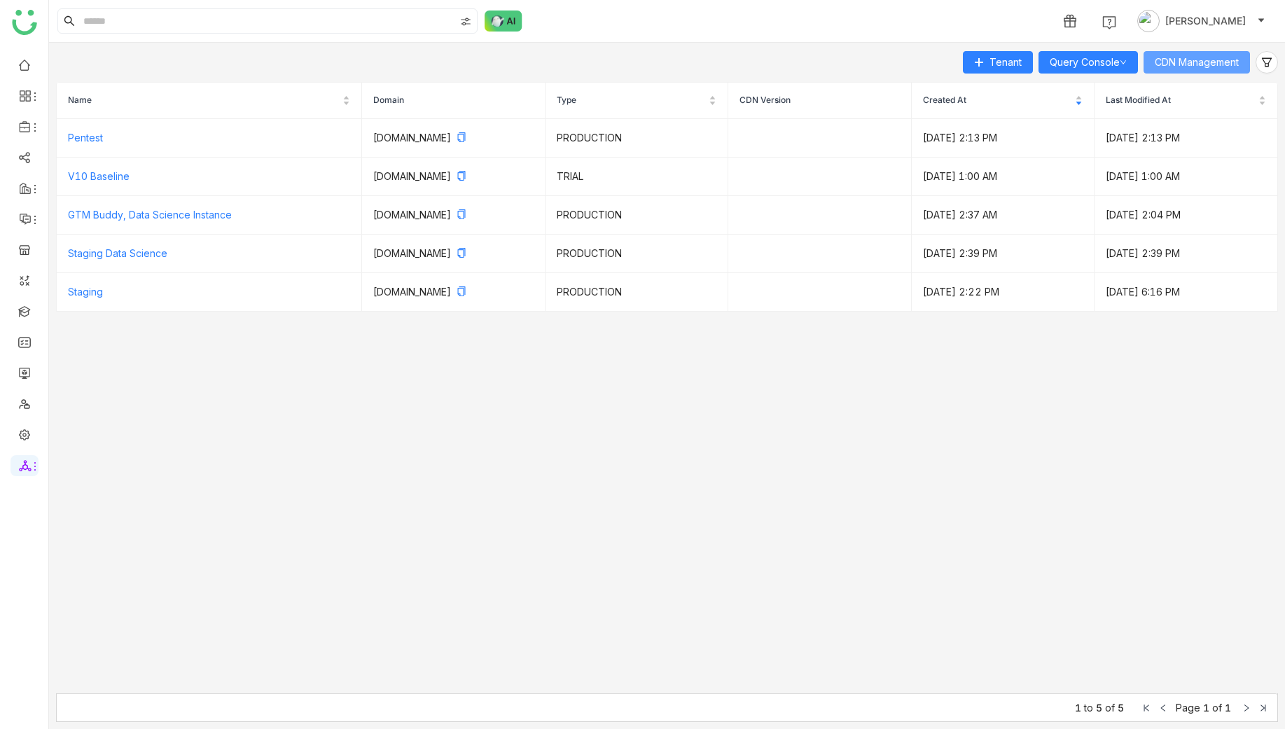
click at [1185, 60] on span "CDN Management" at bounding box center [1197, 62] width 84 height 15
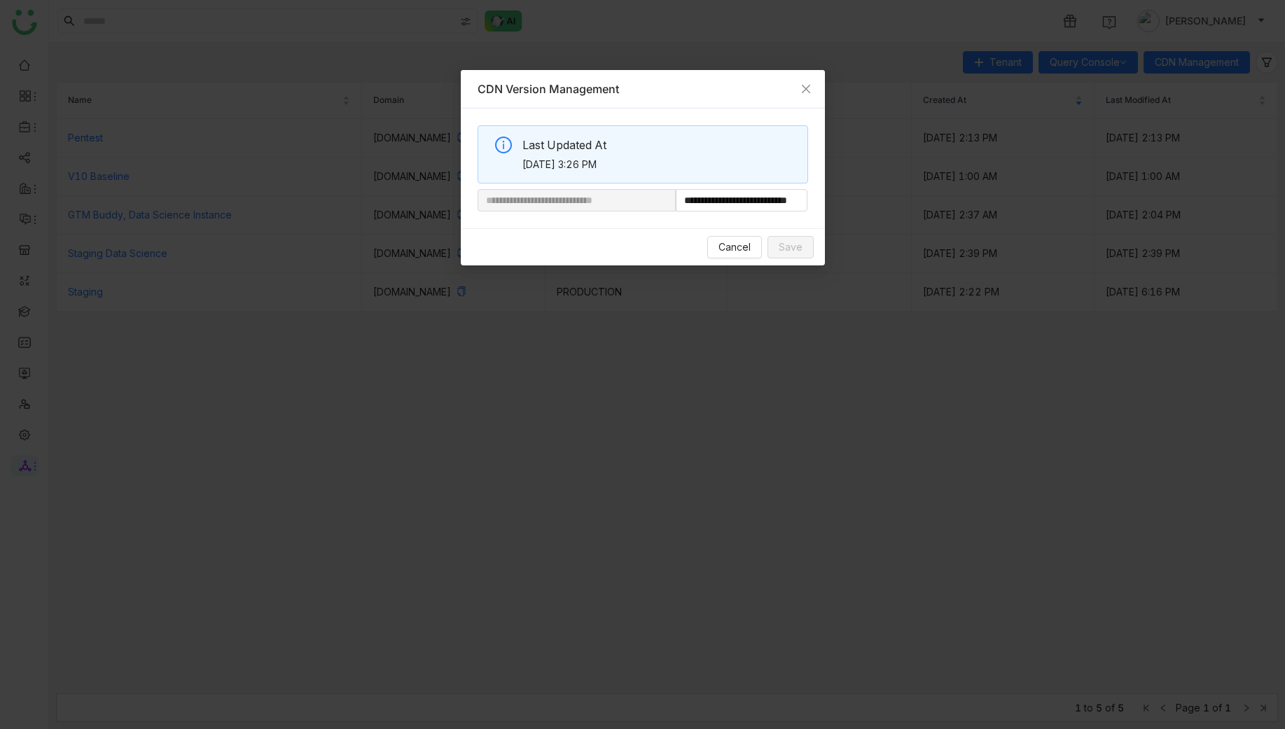
click at [764, 186] on nz-space "**********" at bounding box center [642, 168] width 330 height 86
drag, startPoint x: 722, startPoint y: 199, endPoint x: 1030, endPoint y: 233, distance: 310.0
click at [1030, 233] on nz-modal-container "**********" at bounding box center [642, 364] width 1285 height 729
paste input "text"
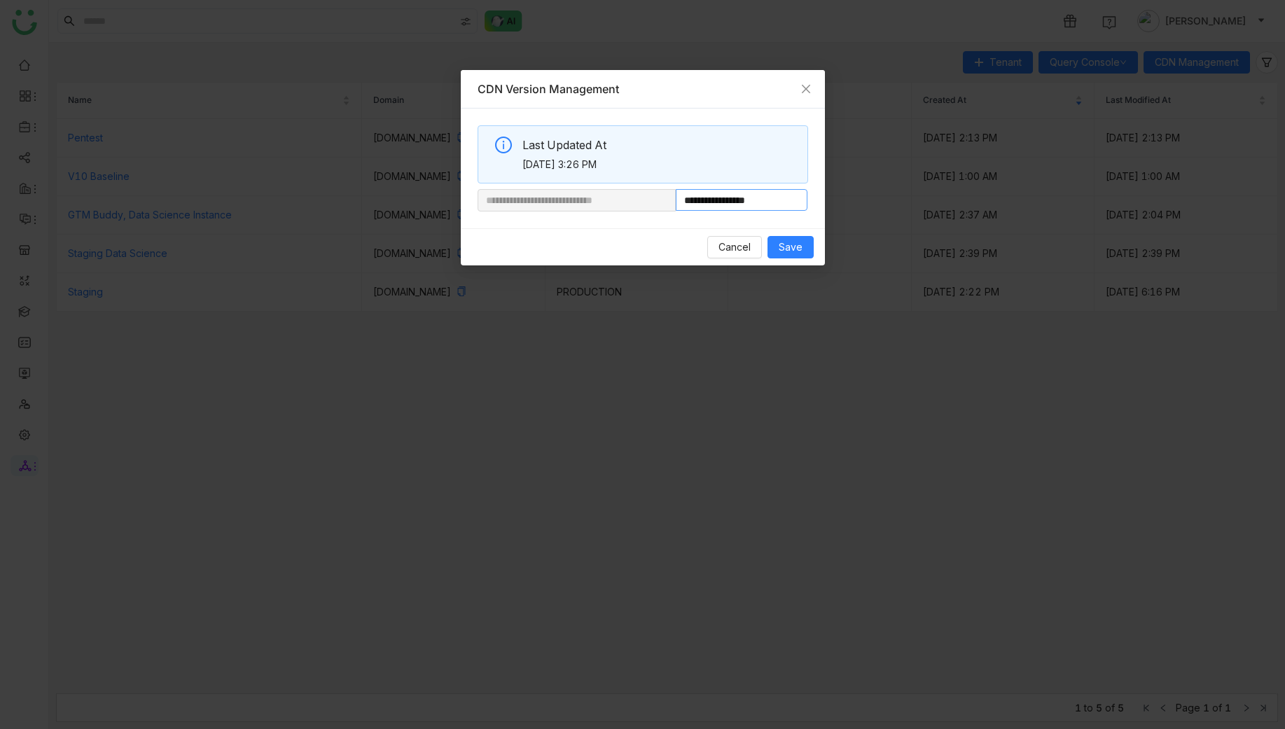
scroll to position [0, 0]
type input "**********"
click at [785, 239] on span "Save" at bounding box center [791, 246] width 24 height 15
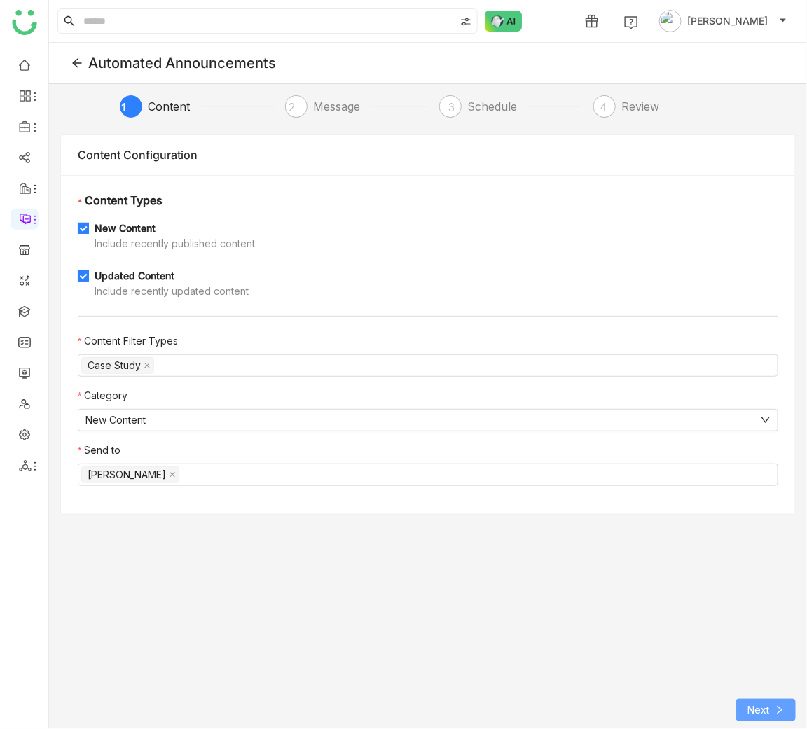
click at [753, 708] on span "Next" at bounding box center [758, 709] width 22 height 15
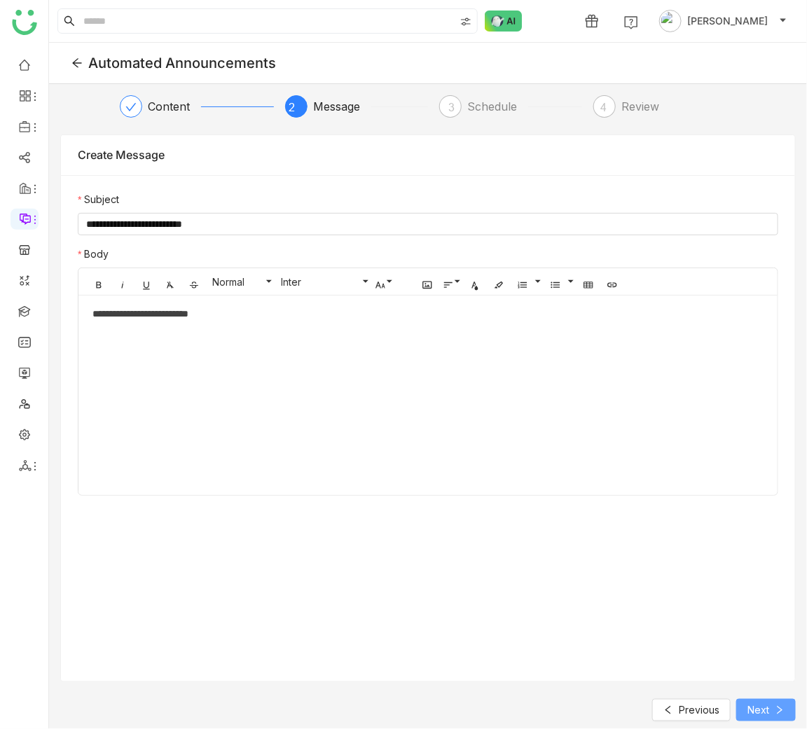
click at [753, 708] on span "Next" at bounding box center [758, 709] width 22 height 15
